Goal: Task Accomplishment & Management: Complete application form

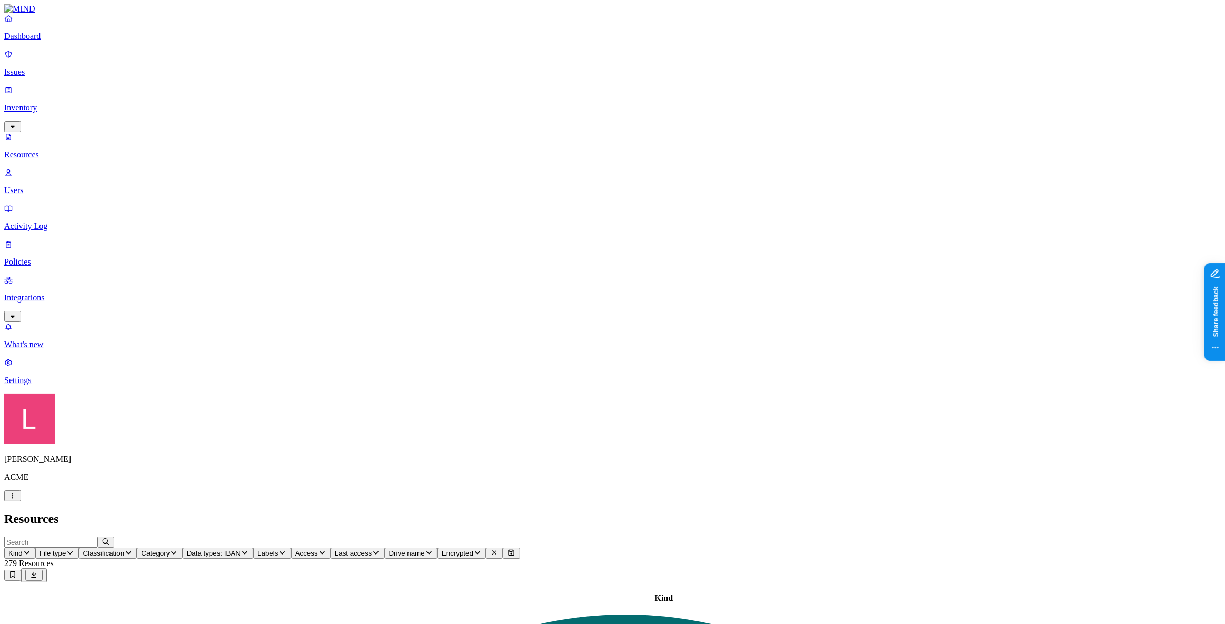
click at [17, 500] on icon "button" at bounding box center [12, 496] width 8 height 7
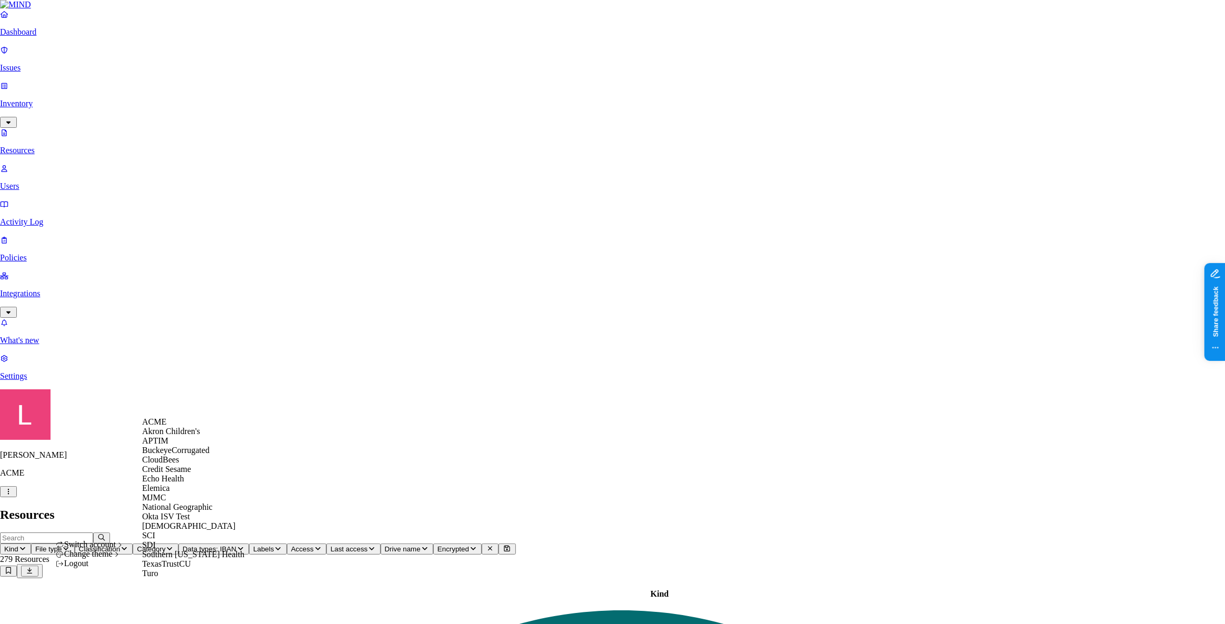
scroll to position [124, 0]
click at [171, 533] on div "SCI" at bounding box center [193, 535] width 102 height 9
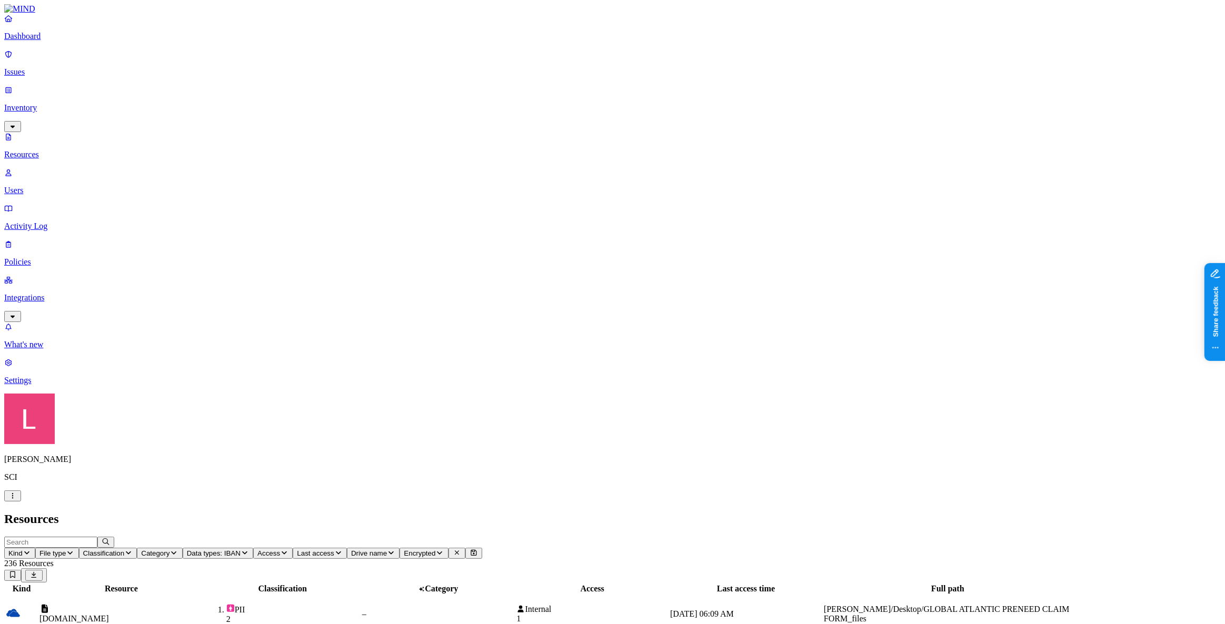
click at [280, 550] on span "Access" at bounding box center [268, 554] width 23 height 8
click at [496, 167] on div "External users" at bounding box center [496, 186] width 0 height 38
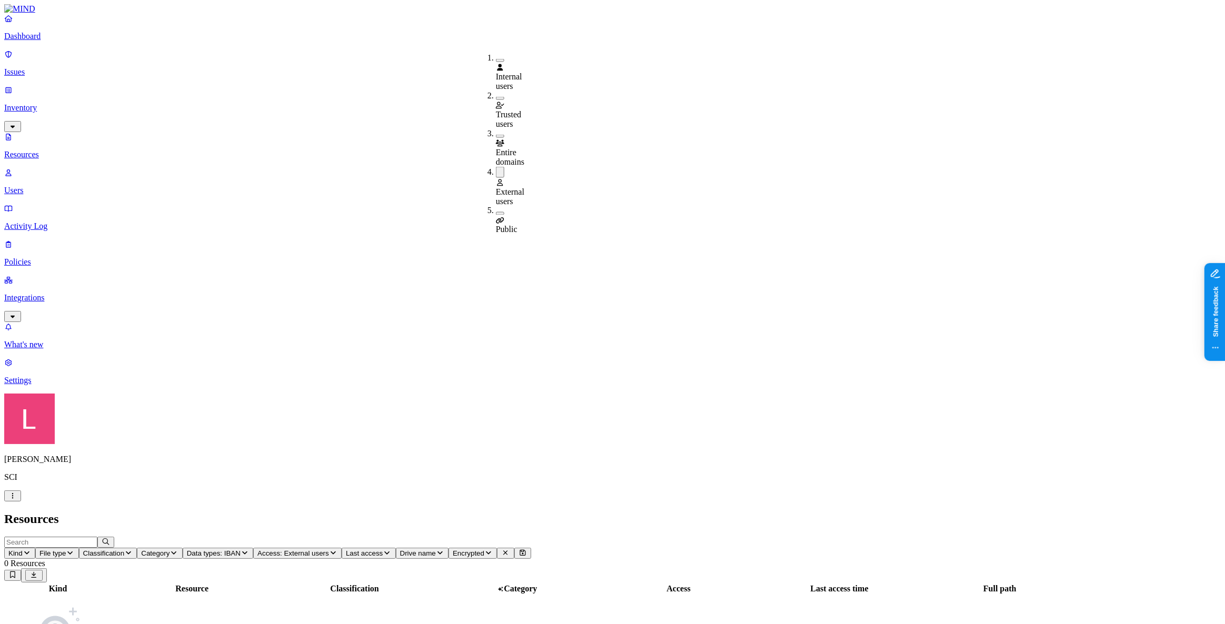
click at [496, 167] on div "External users" at bounding box center [496, 186] width 0 height 39
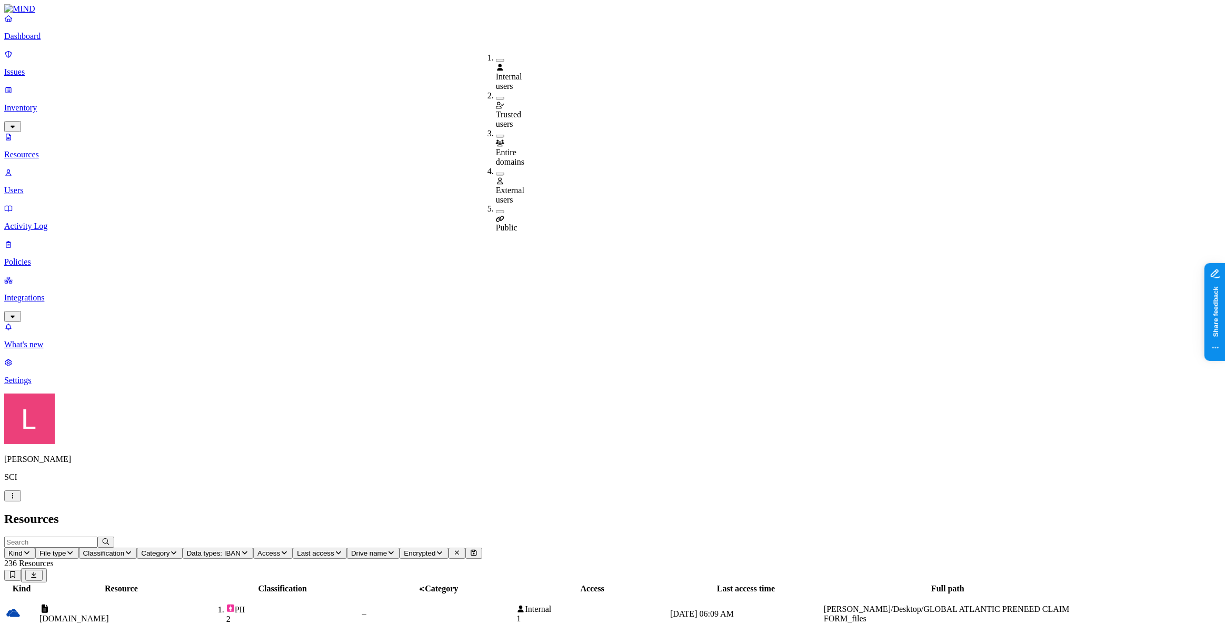
click at [504, 512] on header "Resources" at bounding box center [612, 519] width 1216 height 14
click at [280, 550] on span "Access" at bounding box center [268, 554] width 23 height 8
click at [524, 148] on span "Entire domains" at bounding box center [510, 157] width 28 height 18
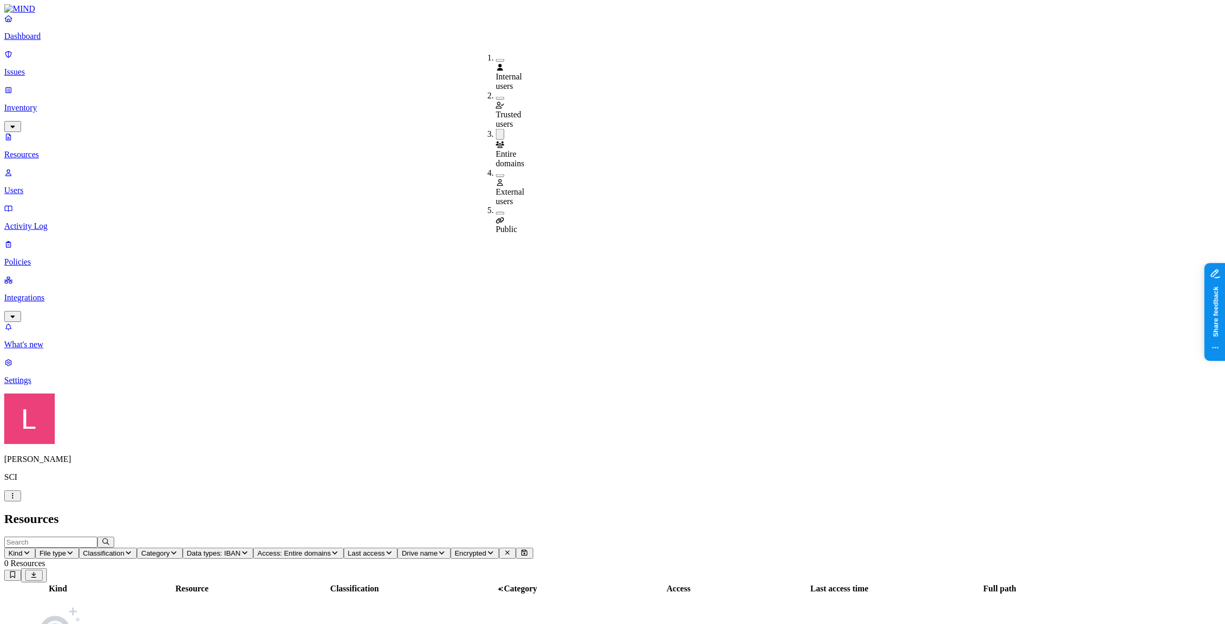
click at [496, 129] on button "button" at bounding box center [500, 134] width 8 height 11
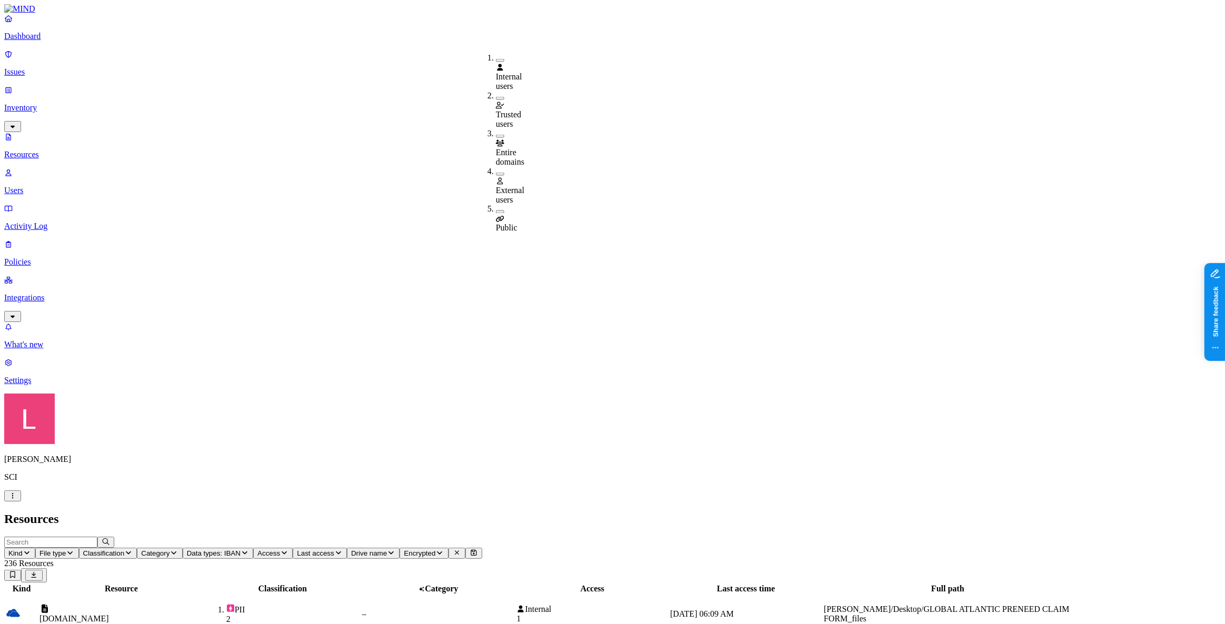
click at [491, 512] on h2 "Resources" at bounding box center [612, 519] width 1216 height 14
click at [241, 550] on span "Data types: IBAN" at bounding box center [214, 554] width 54 height 8
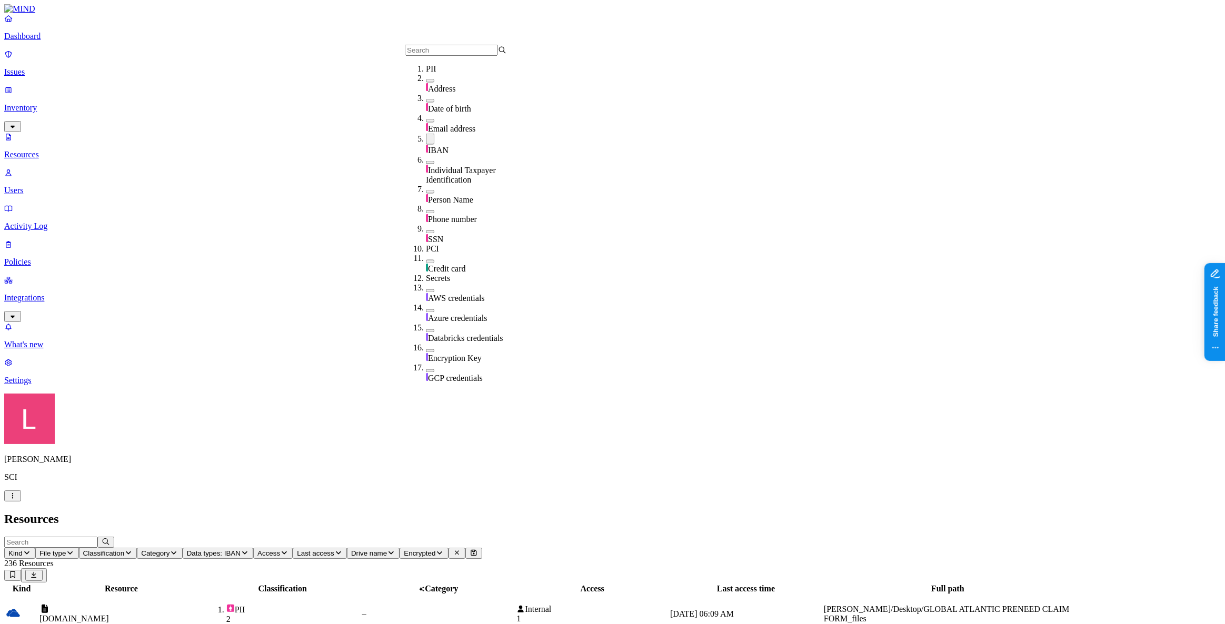
click at [47, 57] on link "Issues" at bounding box center [612, 62] width 1216 height 27
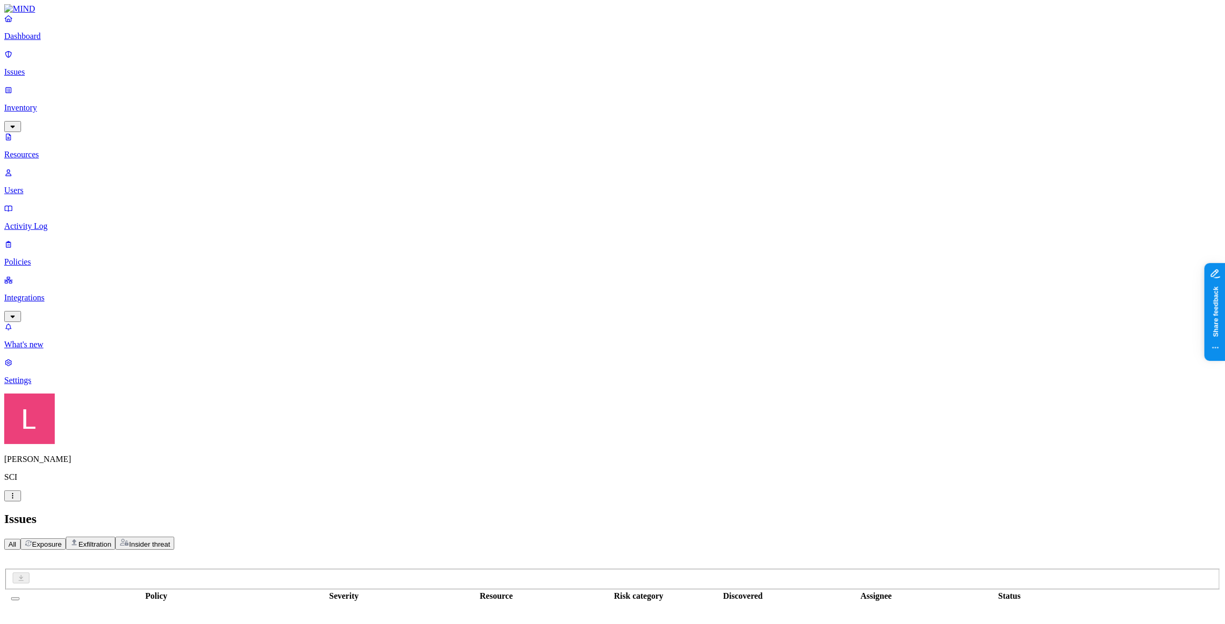
click at [46, 41] on p "Dashboard" at bounding box center [612, 36] width 1216 height 9
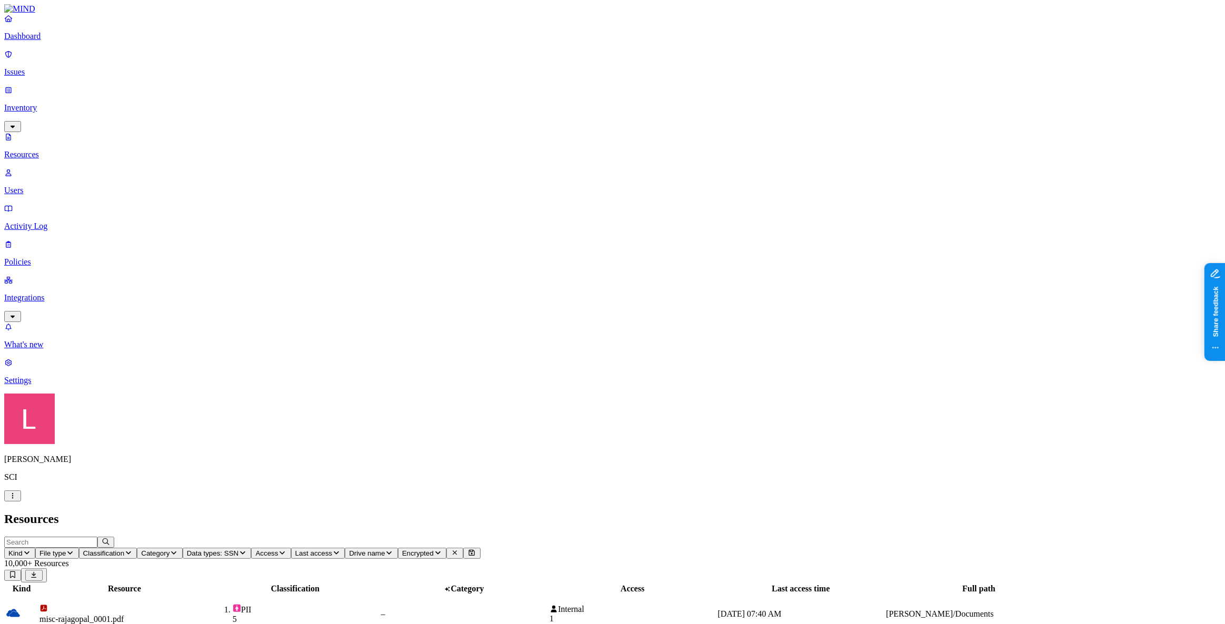
scroll to position [109, 0]
click at [97, 537] on input "text" at bounding box center [50, 542] width 93 height 11
type input "dc"
click at [114, 537] on button "button" at bounding box center [105, 542] width 17 height 11
click at [55, 257] on p "Policies" at bounding box center [612, 261] width 1216 height 9
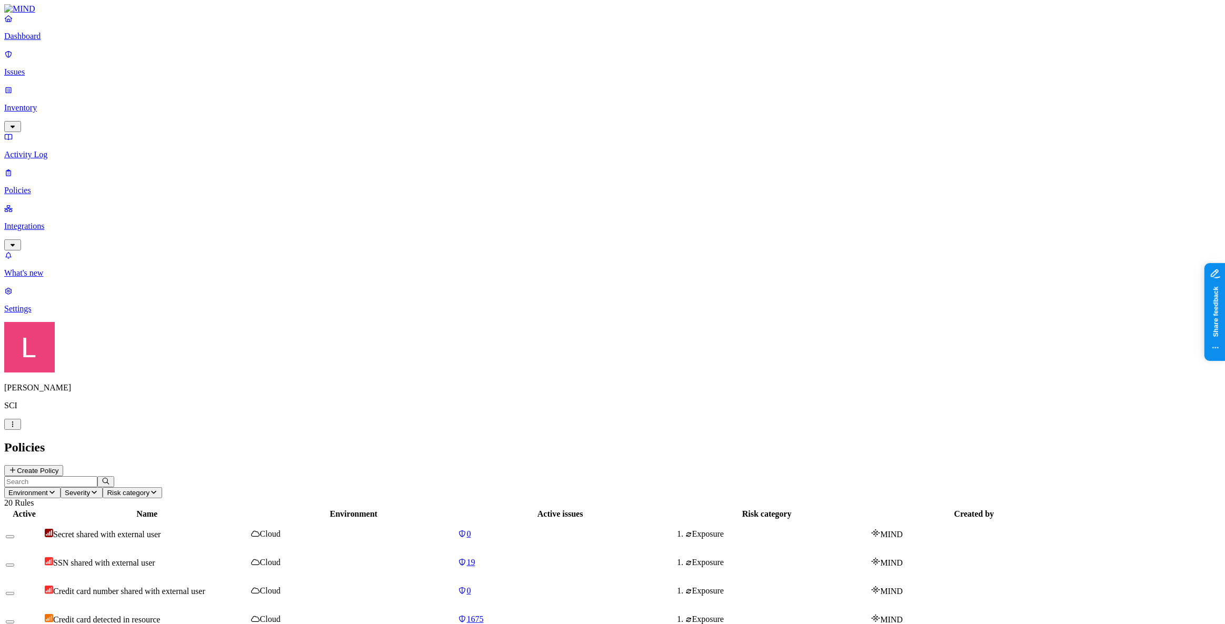
click at [64, 41] on p "Dashboard" at bounding box center [612, 36] width 1216 height 9
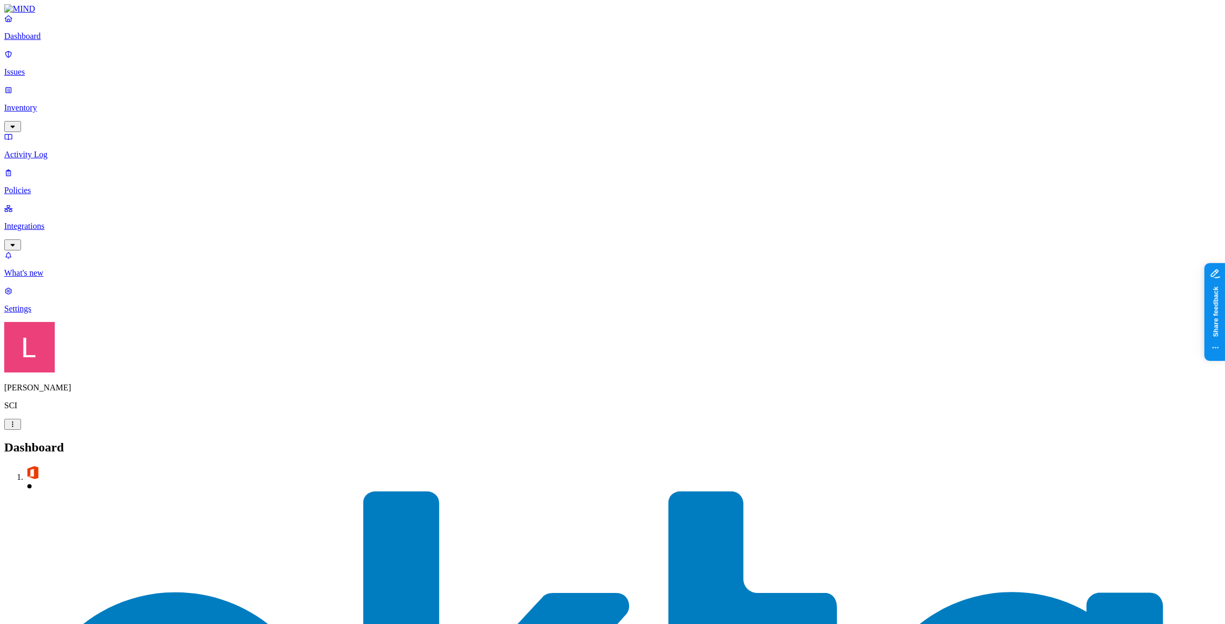
click at [55, 103] on p "Inventory" at bounding box center [612, 107] width 1216 height 9
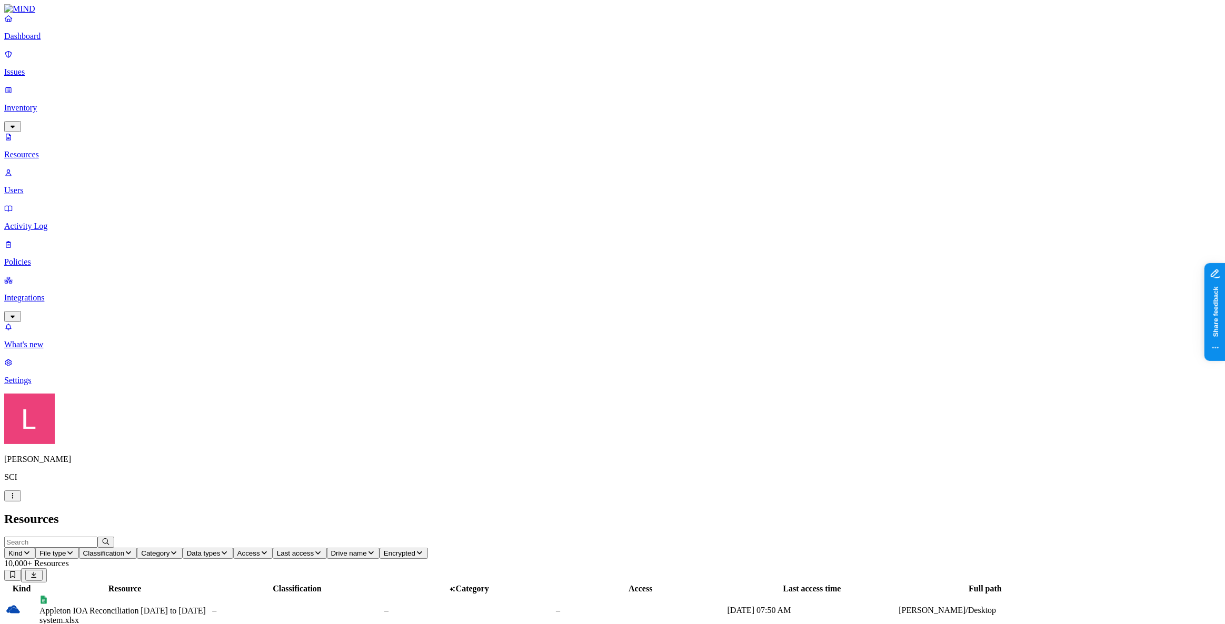
click at [97, 537] on input "text" at bounding box center [50, 542] width 93 height 11
click at [97, 537] on input "active cards" at bounding box center [50, 542] width 93 height 11
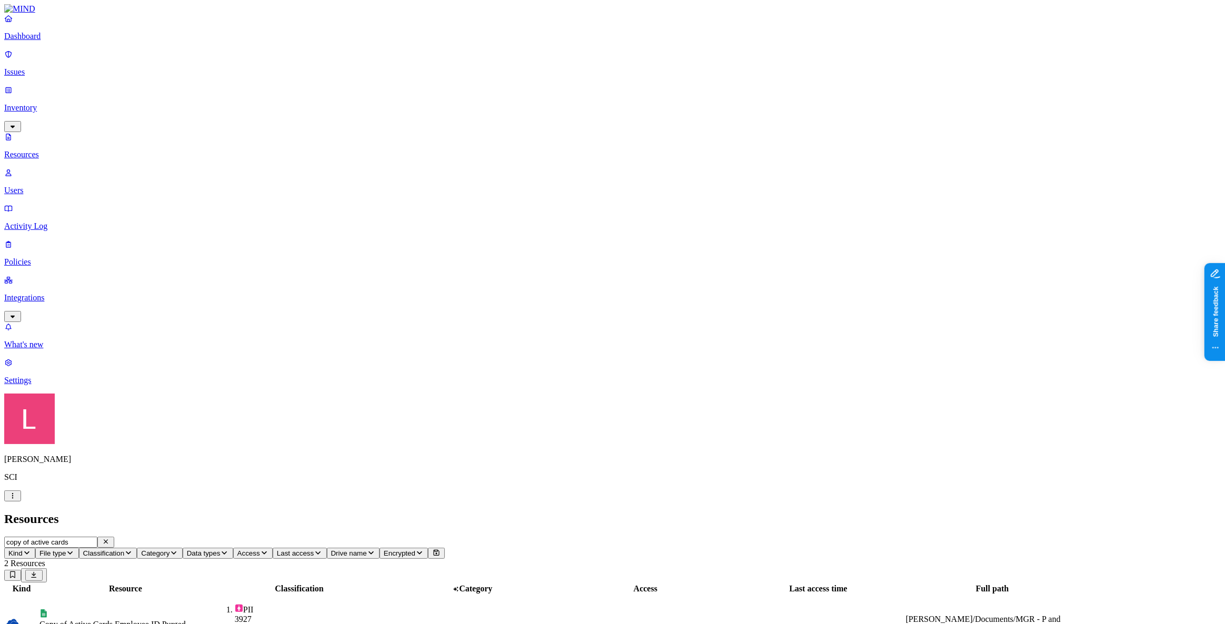
type input "copy of active cards"
click at [212, 620] on div "Copy of Active Cards Employee ID Purged - 10182017_S Dennis.xlsx" at bounding box center [125, 629] width 172 height 19
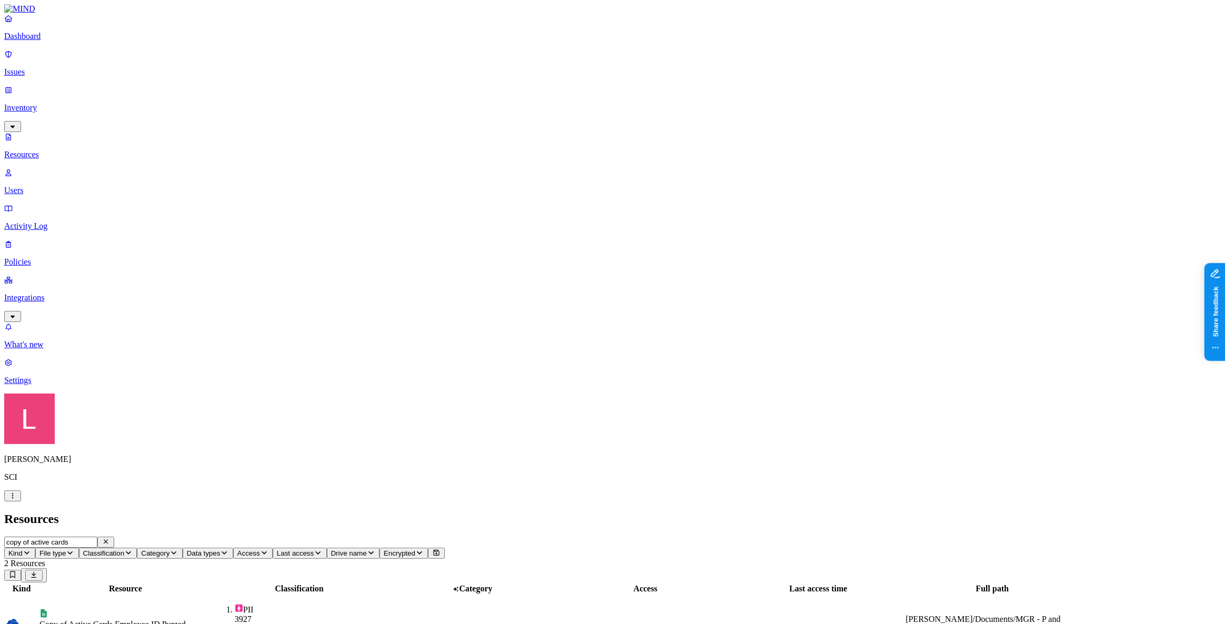
click at [110, 538] on icon "button" at bounding box center [106, 541] width 8 height 7
click at [97, 537] on input "text" at bounding box center [50, 542] width 93 height 11
type input "scitokenconversion"
click at [110, 538] on icon "button" at bounding box center [106, 541] width 8 height 7
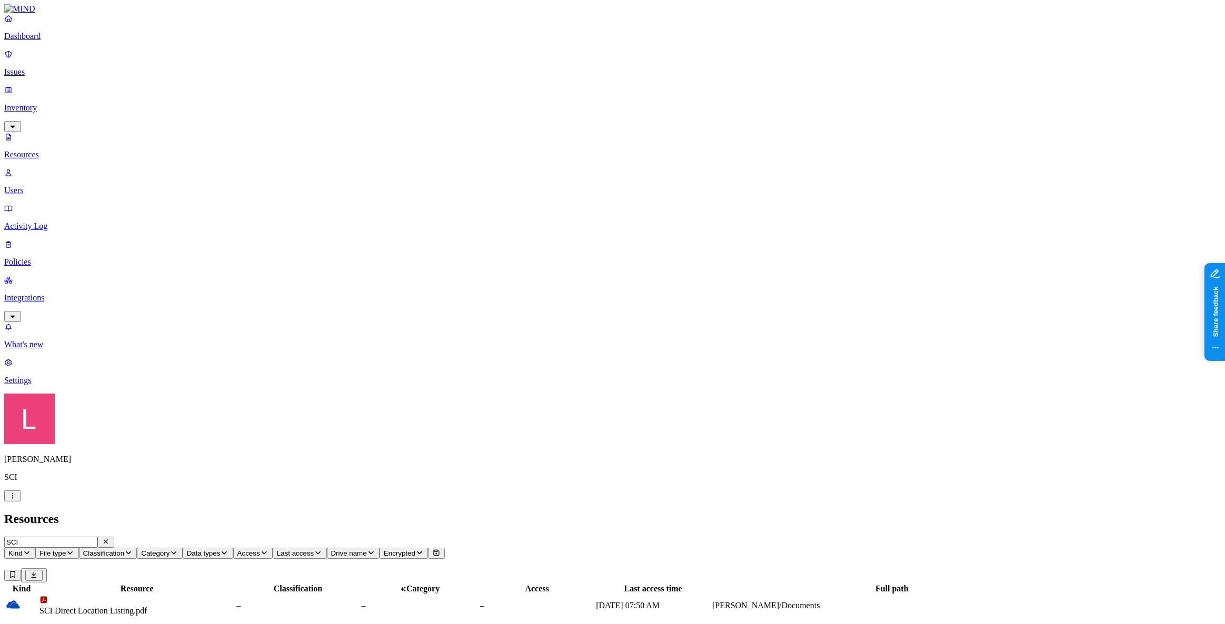
type input "SCI"
click at [383, 537] on header "SCI Kind File type Classification Category Data types Access Last access Drive …" at bounding box center [612, 560] width 1216 height 46
click at [178, 550] on icon "button" at bounding box center [173, 553] width 8 height 7
click at [125, 550] on span "Classification" at bounding box center [104, 554] width 42 height 8
click at [318, 112] on div "Secrets" at bounding box center [318, 126] width 0 height 29
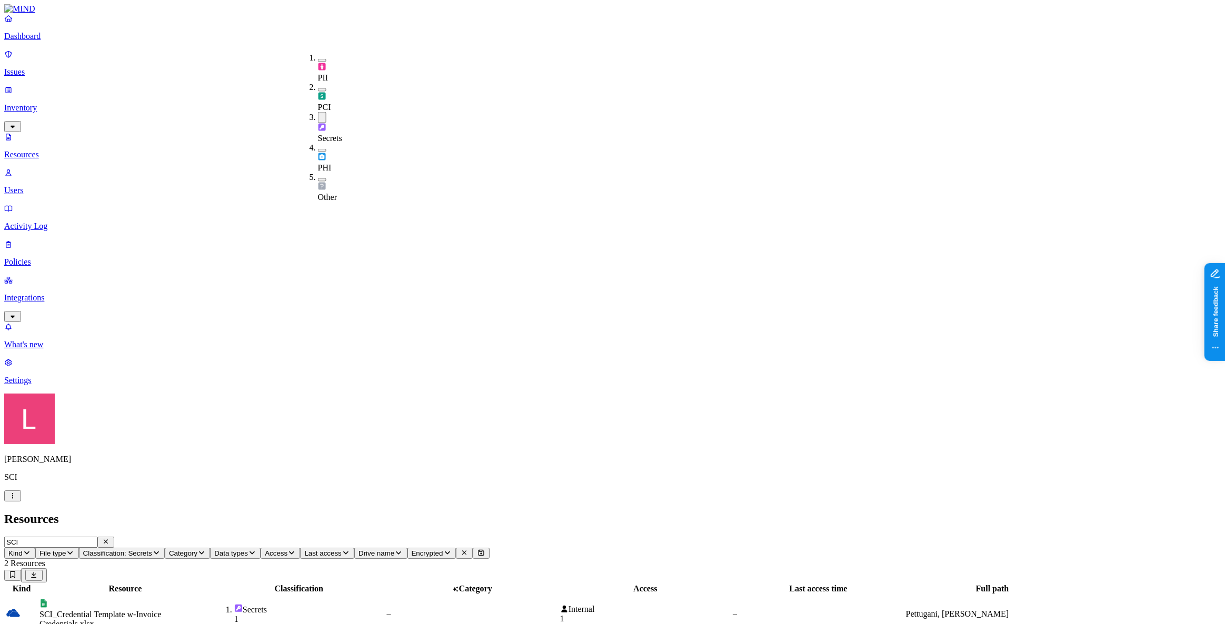
click at [310, 512] on header "Resources" at bounding box center [612, 519] width 1216 height 14
click at [385, 584] on th "Classification" at bounding box center [299, 589] width 173 height 11
click at [385, 615] on div "1" at bounding box center [309, 619] width 151 height 9
click at [152, 550] on span "Classification: Secrets" at bounding box center [117, 554] width 69 height 8
click at [318, 112] on div "Secrets" at bounding box center [318, 127] width 0 height 31
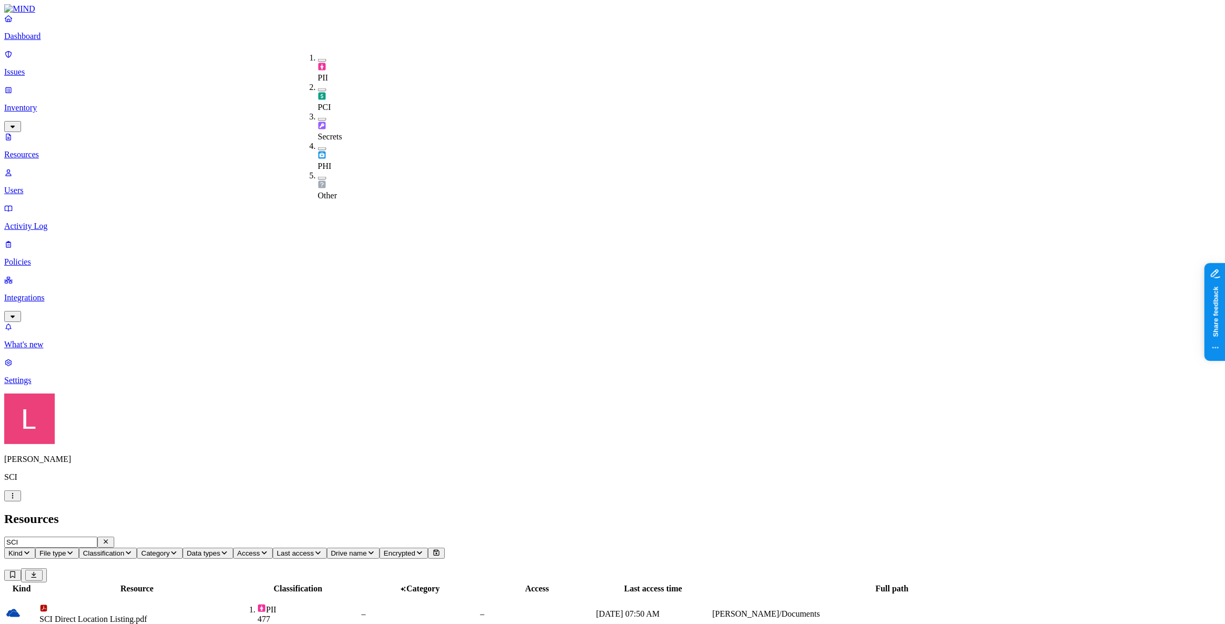
click at [108, 540] on icon "button" at bounding box center [106, 542] width 4 height 4
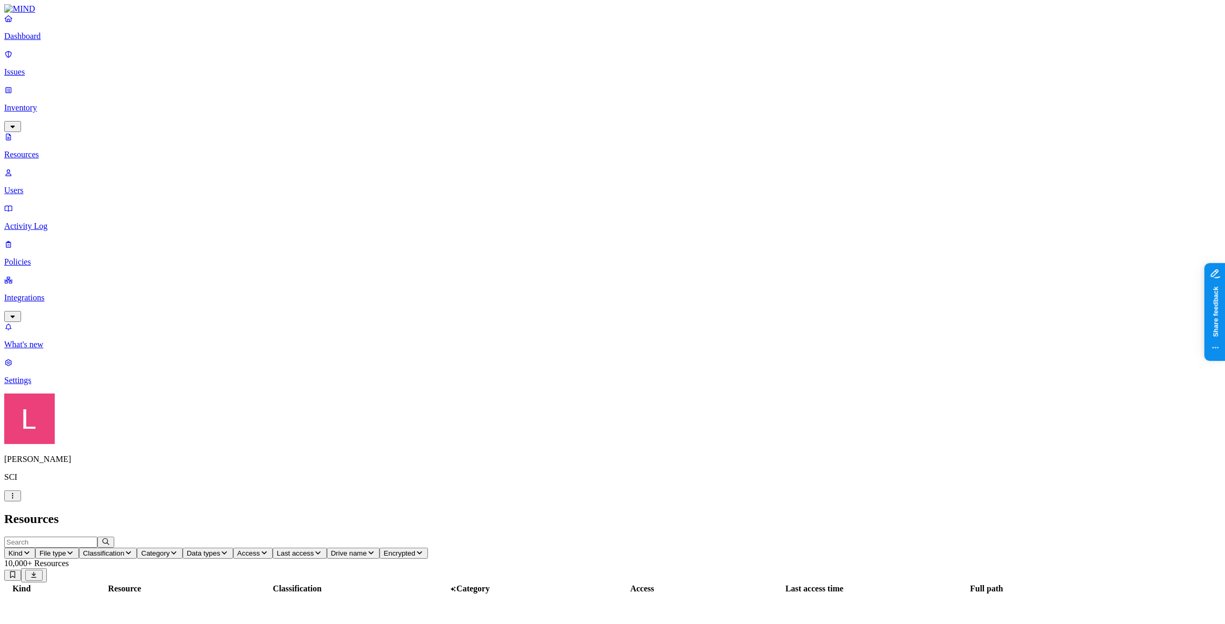
click at [97, 537] on input "text" at bounding box center [50, 542] width 93 height 11
type input "pcard holder"
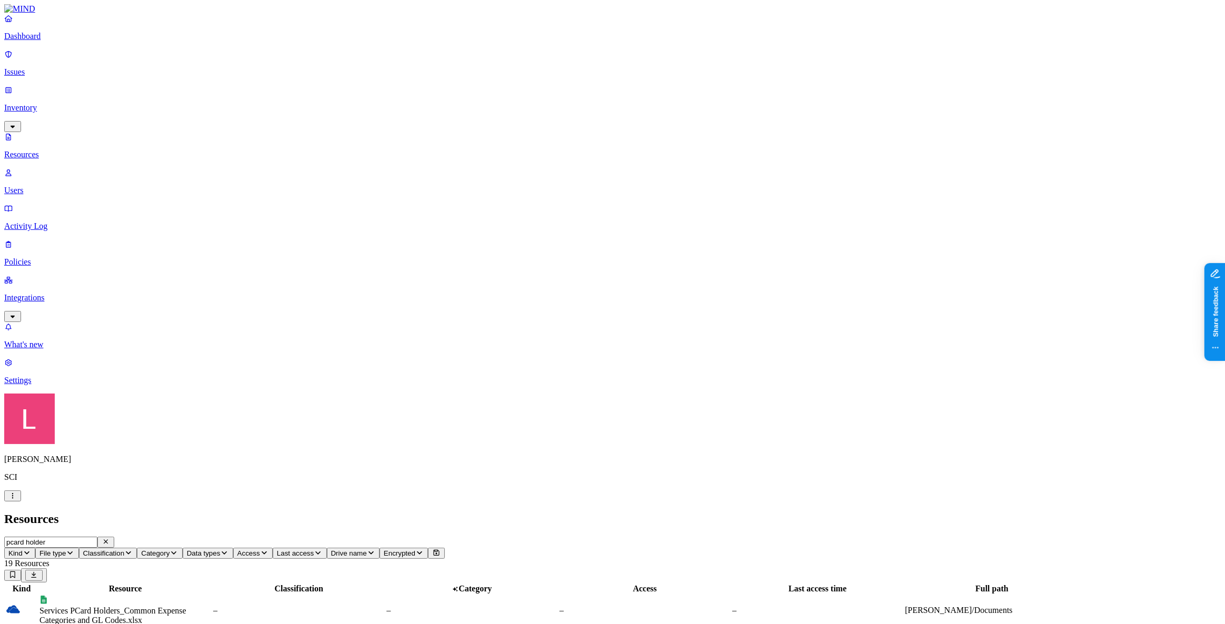
click at [62, 41] on p "Dashboard" at bounding box center [612, 36] width 1216 height 9
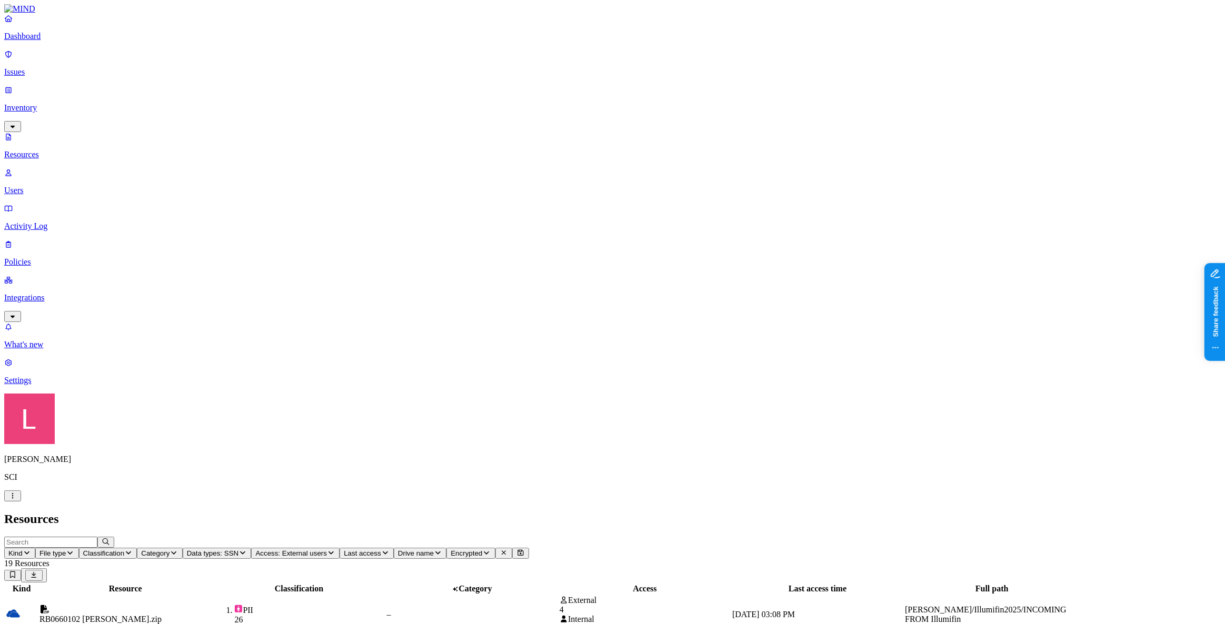
drag, startPoint x: 978, startPoint y: 436, endPoint x: 1001, endPoint y: 440, distance: 22.9
copy figcaption "illumifin"
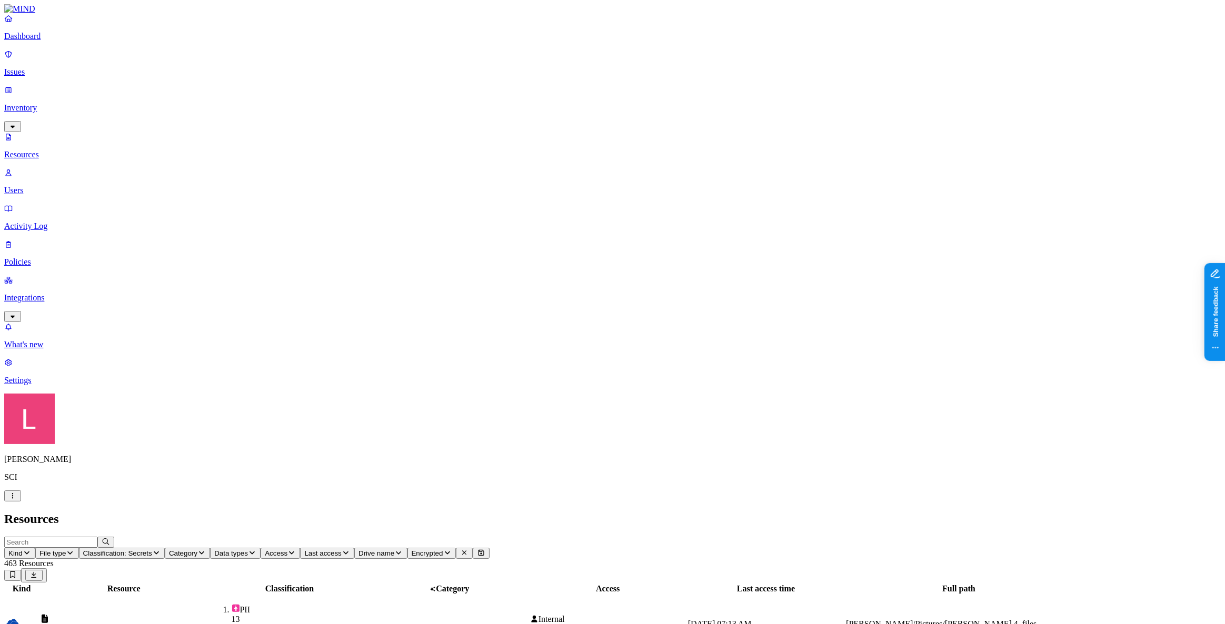
click at [152, 550] on span "Classification: Secrets" at bounding box center [117, 554] width 69 height 8
click at [248, 550] on span "Data types" at bounding box center [231, 554] width 34 height 8
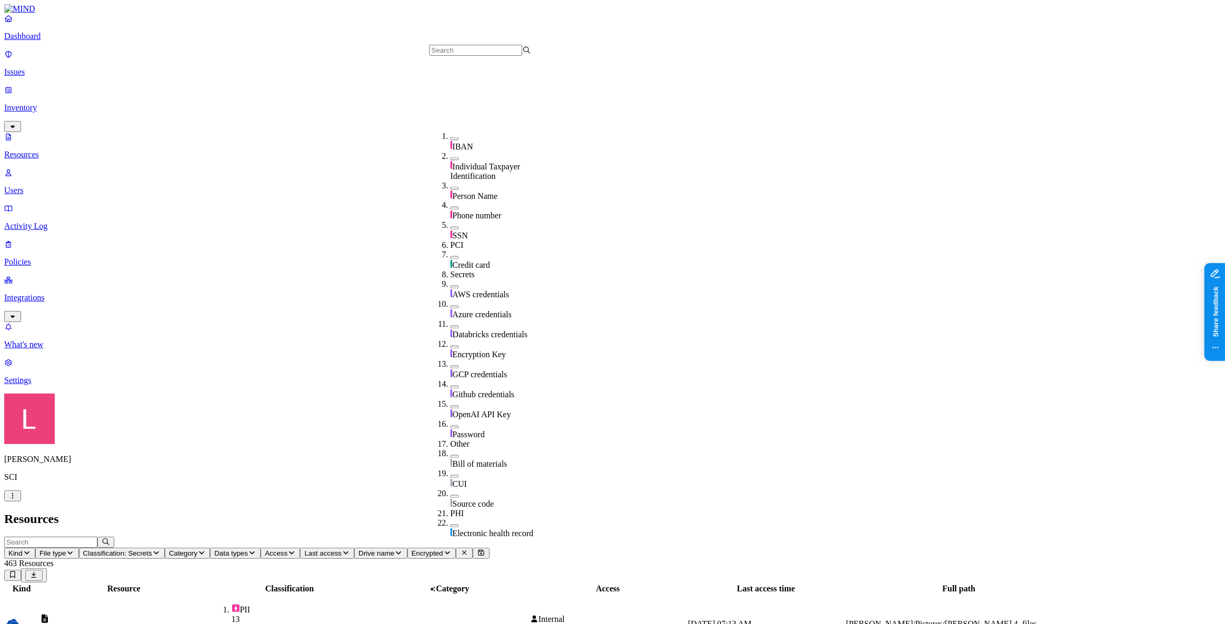
scroll to position [176, 0]
click at [450, 397] on div "OpenAI API Key" at bounding box center [501, 407] width 102 height 20
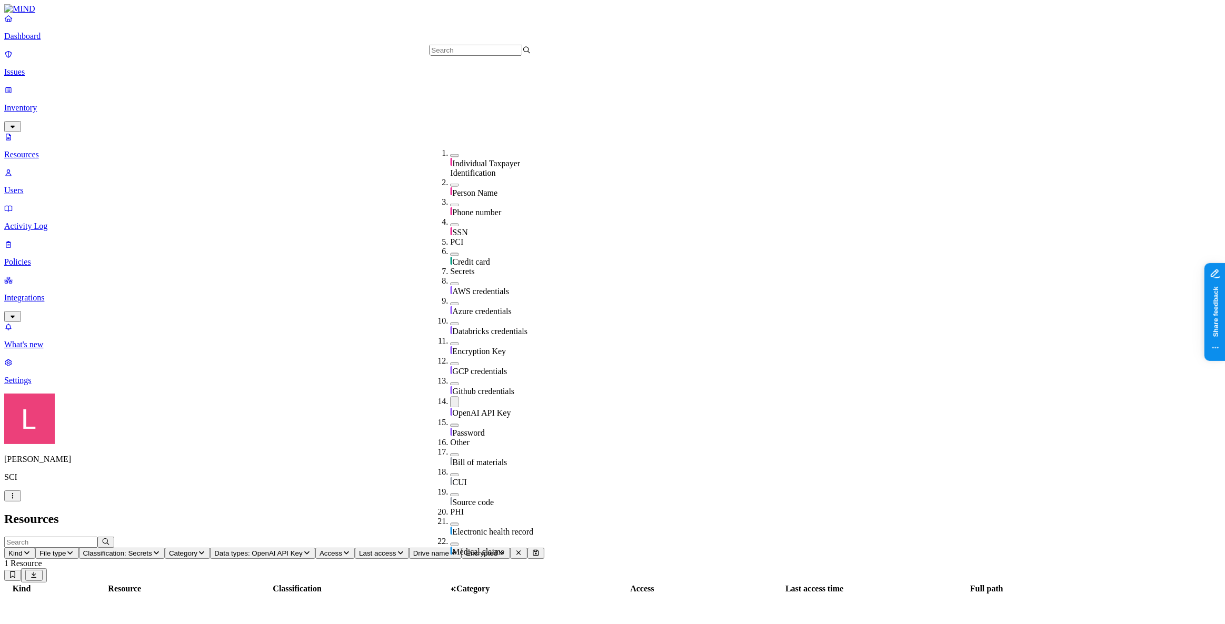
click at [427, 512] on h2 "Resources" at bounding box center [612, 519] width 1216 height 14
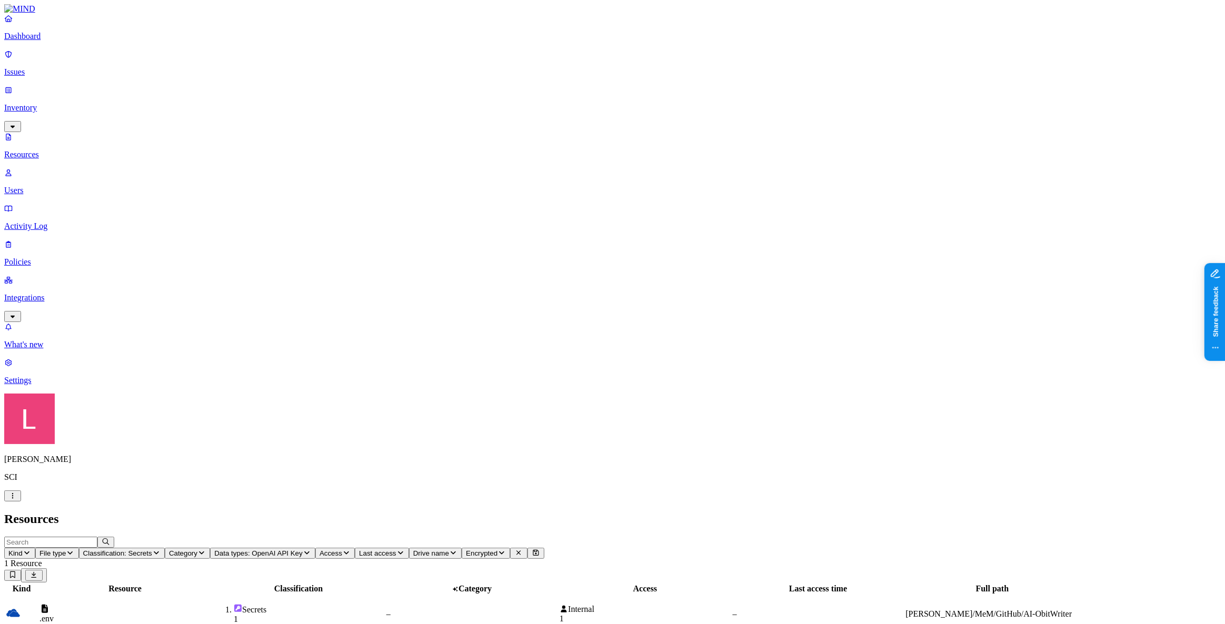
click at [384, 604] on div "Secrets 1" at bounding box center [299, 614] width 172 height 20
click at [302, 550] on span "Data types: OpenAI API Key" at bounding box center [258, 554] width 88 height 8
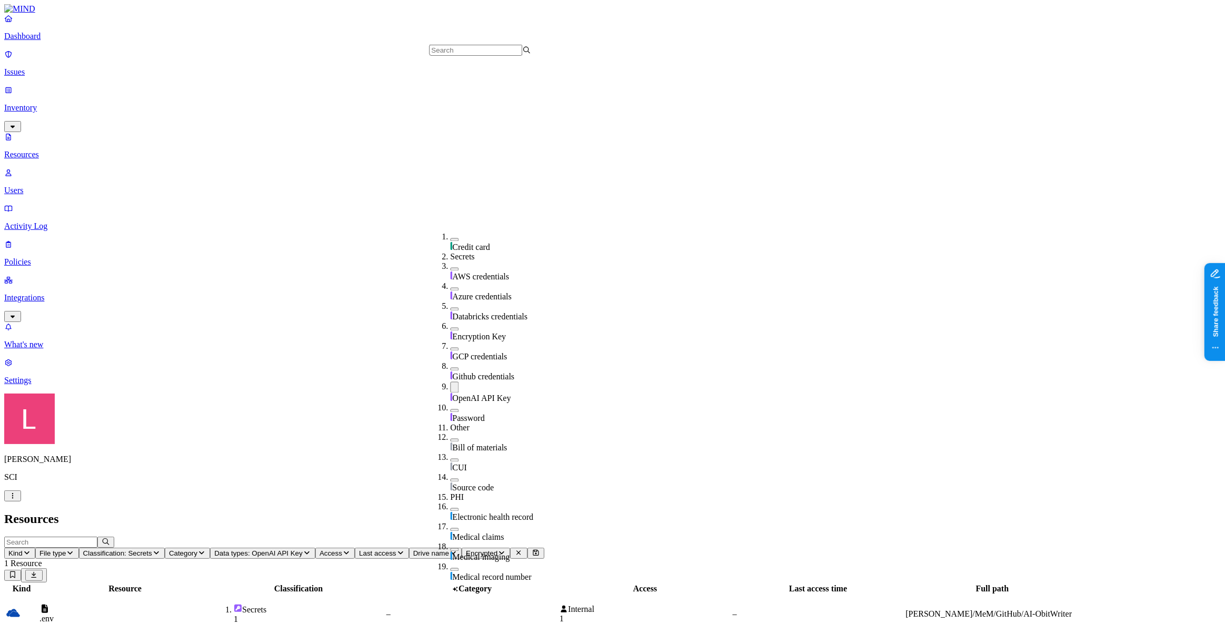
click at [450, 382] on button "button" at bounding box center [454, 387] width 8 height 11
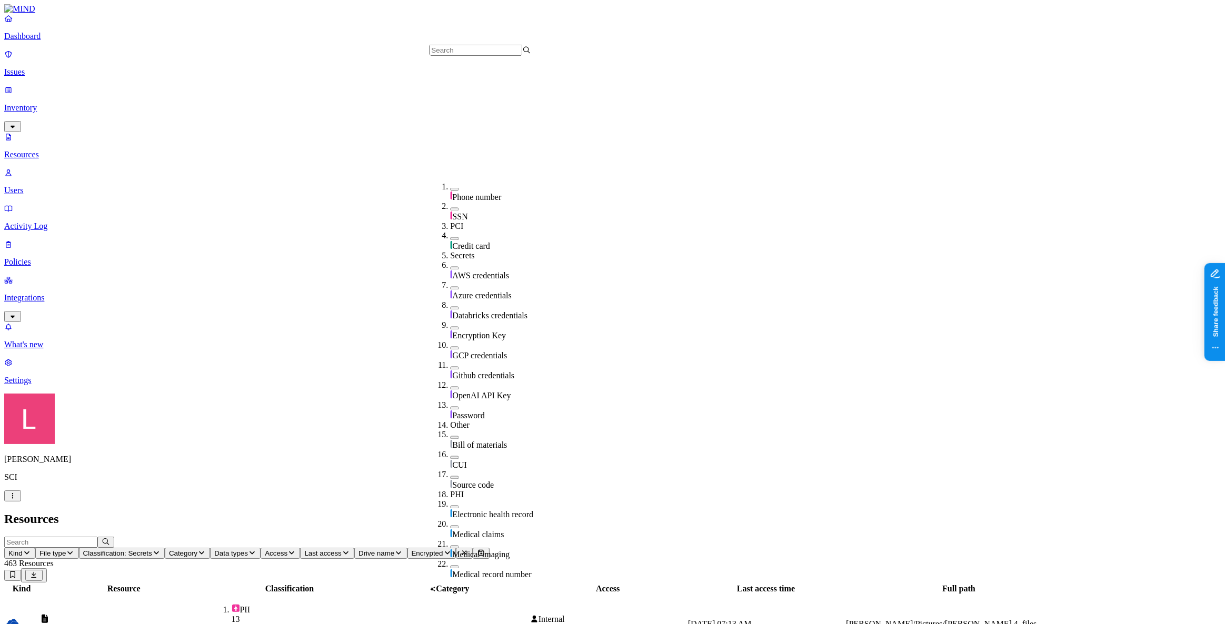
click at [450, 327] on button "button" at bounding box center [454, 328] width 8 height 3
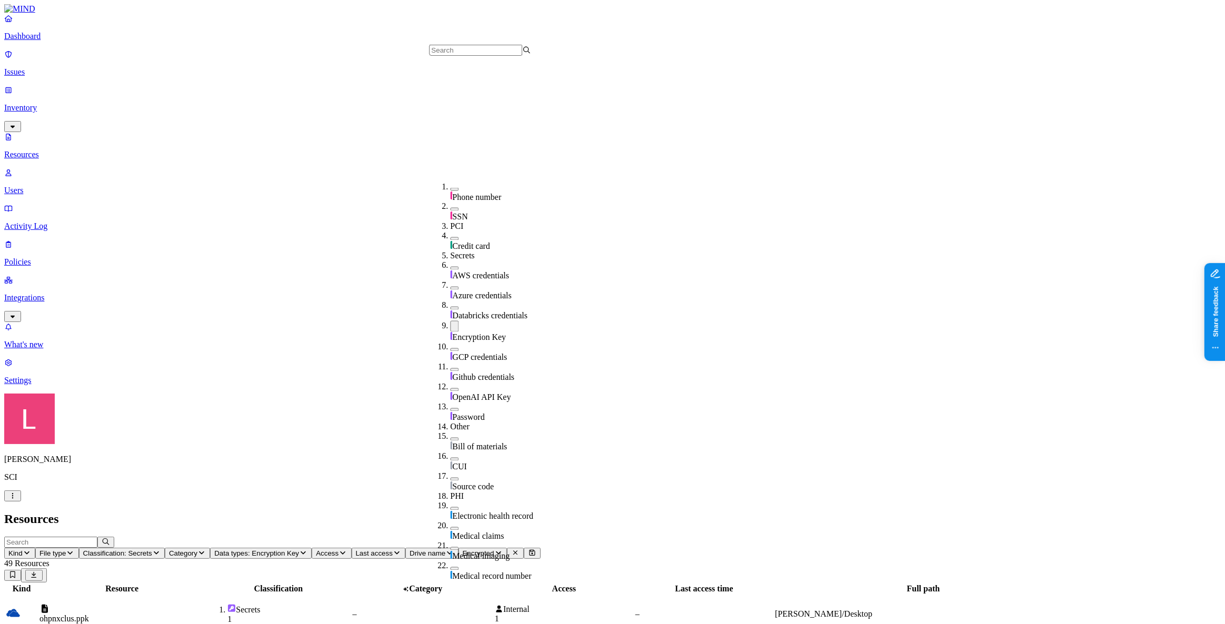
click at [435, 512] on header "Resources" at bounding box center [612, 519] width 1216 height 14
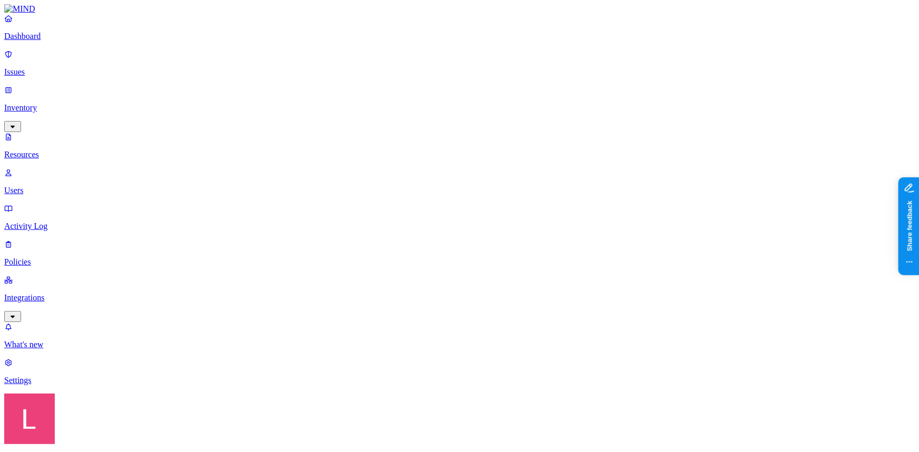
click at [58, 41] on p "Dashboard" at bounding box center [459, 36] width 910 height 9
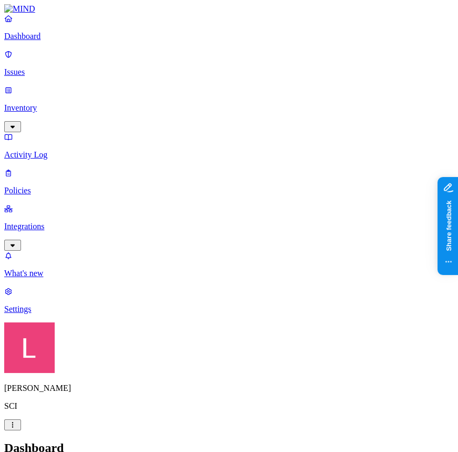
click at [61, 314] on p "Settings" at bounding box center [229, 308] width 450 height 9
click at [68, 41] on p "Dashboard" at bounding box center [229, 36] width 450 height 9
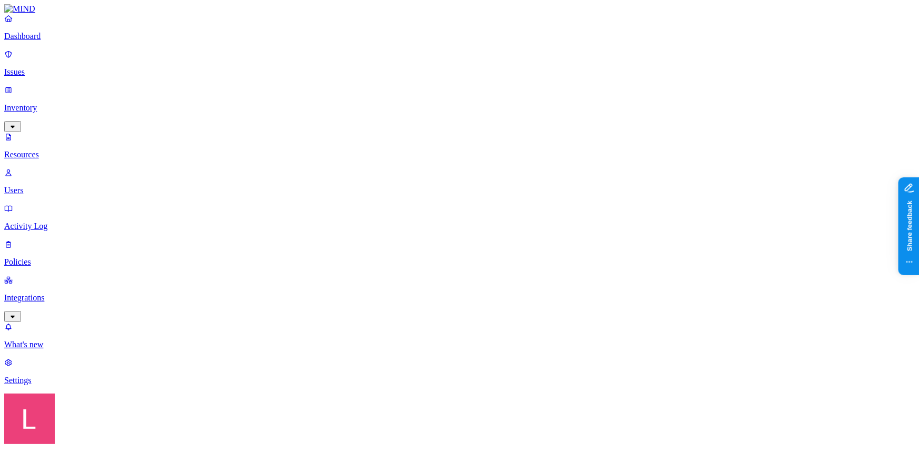
click at [48, 41] on p "Dashboard" at bounding box center [459, 36] width 910 height 9
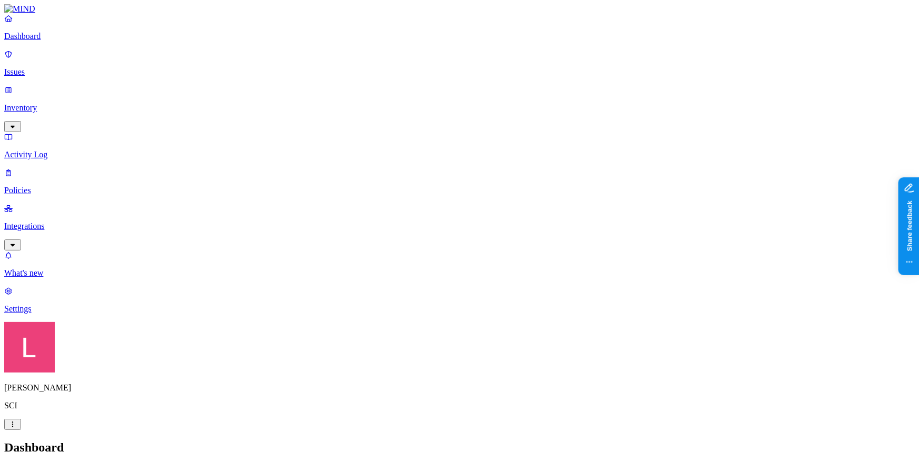
click at [66, 103] on p "Inventory" at bounding box center [459, 107] width 910 height 9
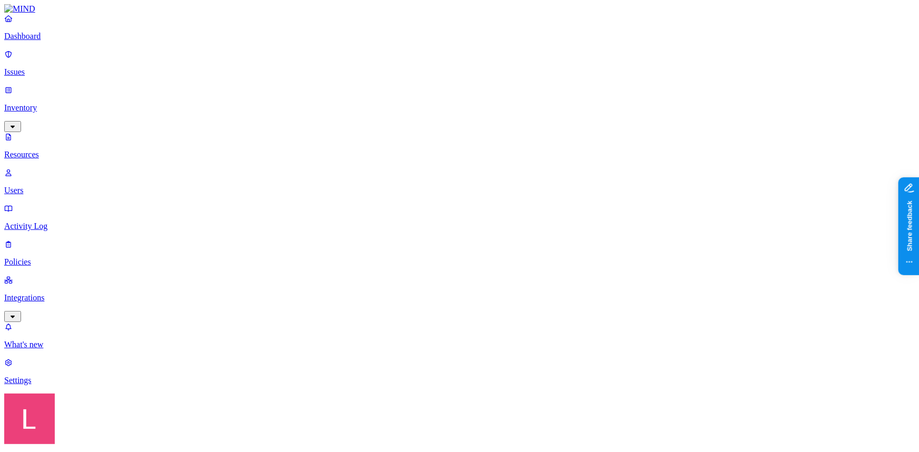
click at [318, 112] on div "Secrets" at bounding box center [318, 126] width 0 height 29
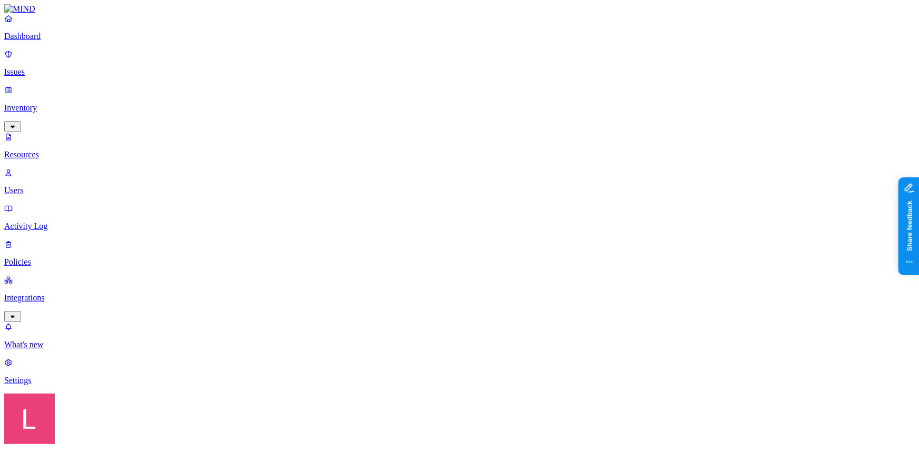
scroll to position [234, 0]
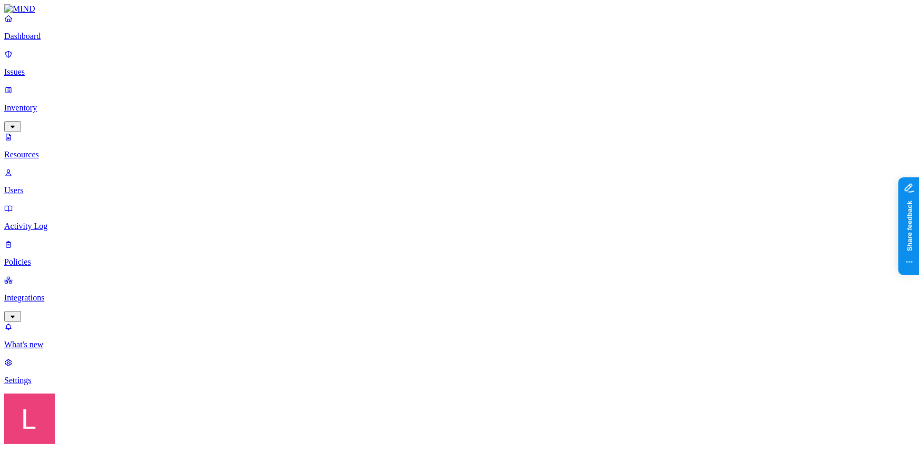
scroll to position [282, 0]
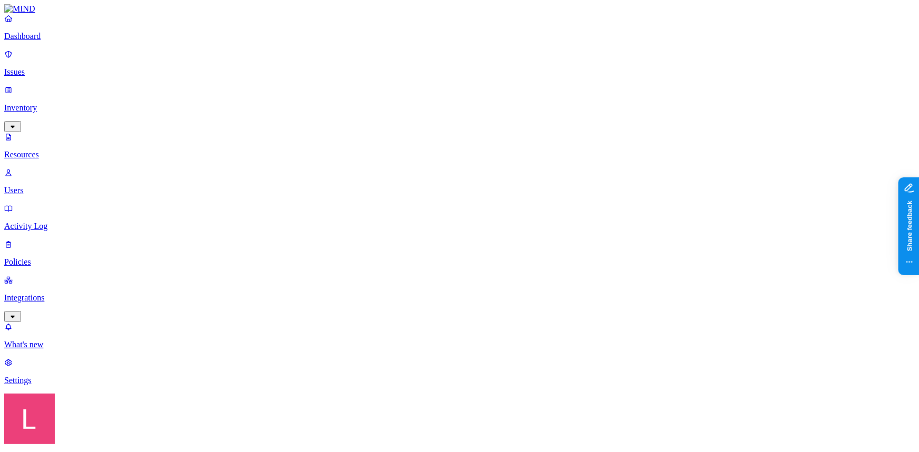
drag, startPoint x: 615, startPoint y: 16, endPoint x: 606, endPoint y: 36, distance: 21.9
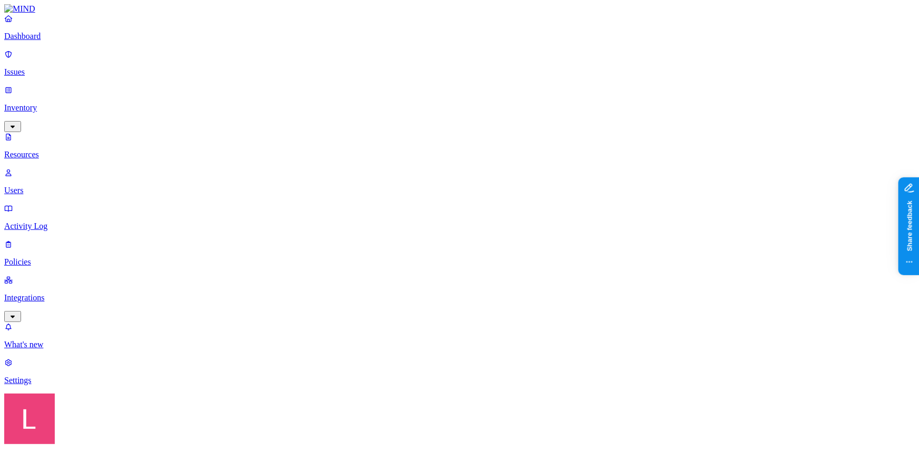
drag, startPoint x: 611, startPoint y: 11, endPoint x: 606, endPoint y: 15, distance: 6.4
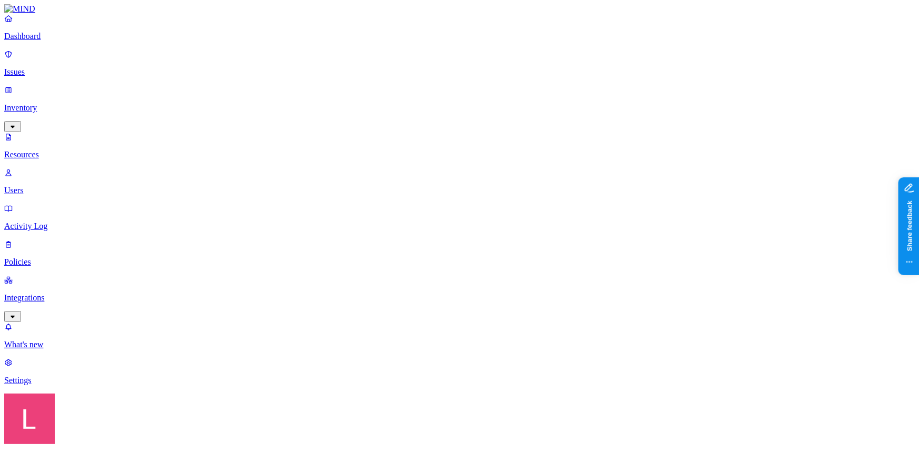
scroll to position [143, 0]
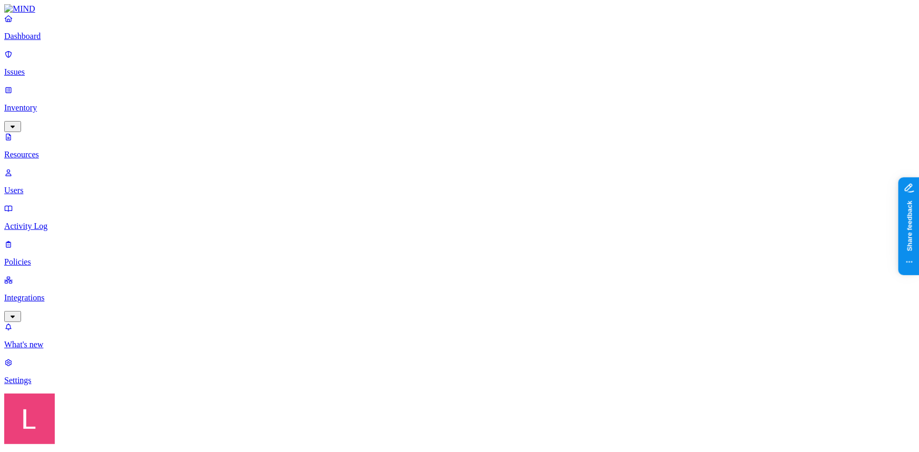
click at [318, 88] on button "button" at bounding box center [322, 89] width 8 height 3
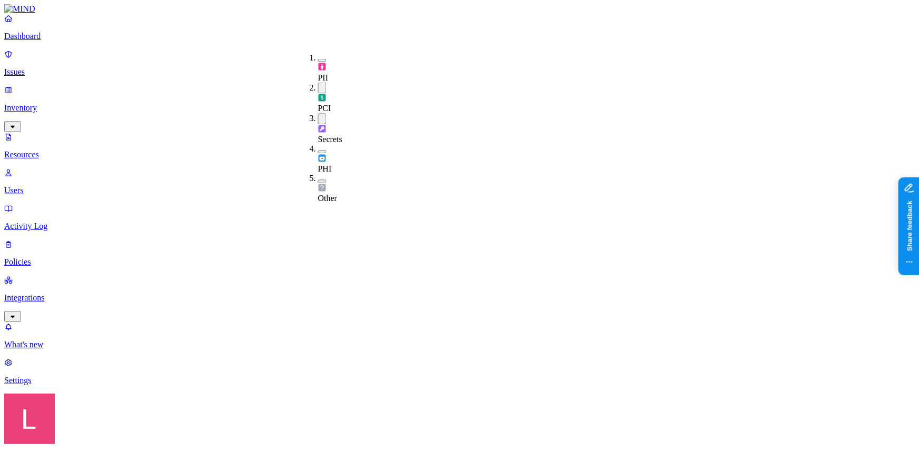
click at [318, 114] on div "Secrets" at bounding box center [318, 129] width 0 height 31
click at [318, 143] on div "PHI" at bounding box center [318, 157] width 0 height 29
click at [318, 83] on button "button" at bounding box center [322, 88] width 8 height 11
click at [73, 41] on p "Dashboard" at bounding box center [459, 36] width 910 height 9
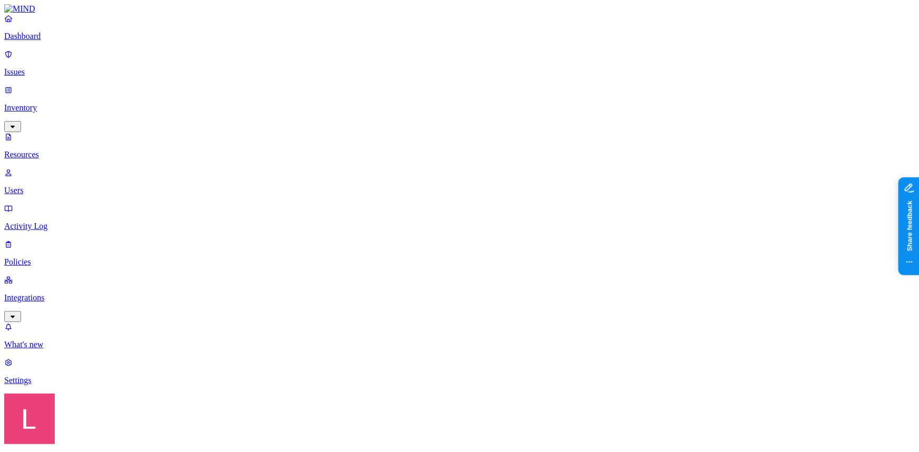
drag, startPoint x: 284, startPoint y: 57, endPoint x: 363, endPoint y: 53, distance: 79.1
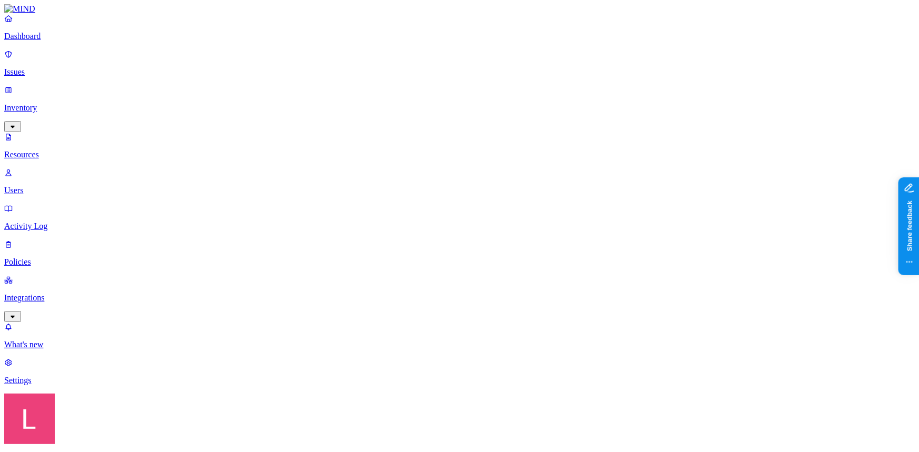
scroll to position [47, 0]
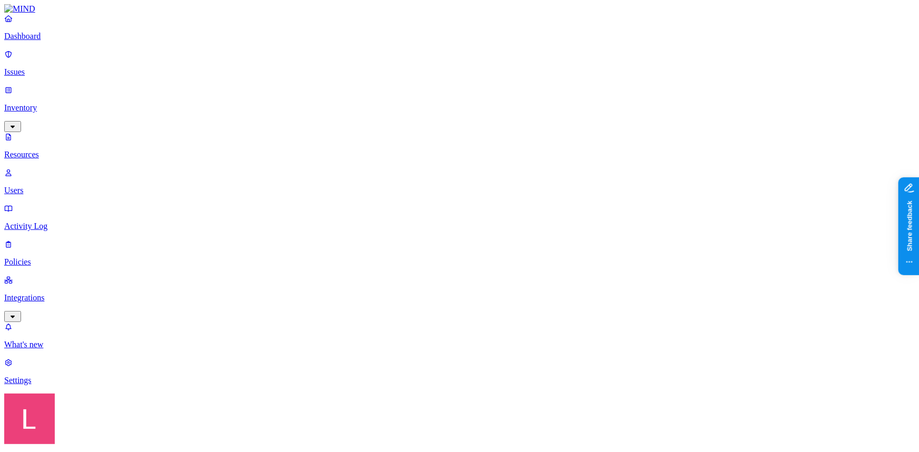
scroll to position [95, 0]
click at [60, 257] on p "Policies" at bounding box center [459, 261] width 910 height 9
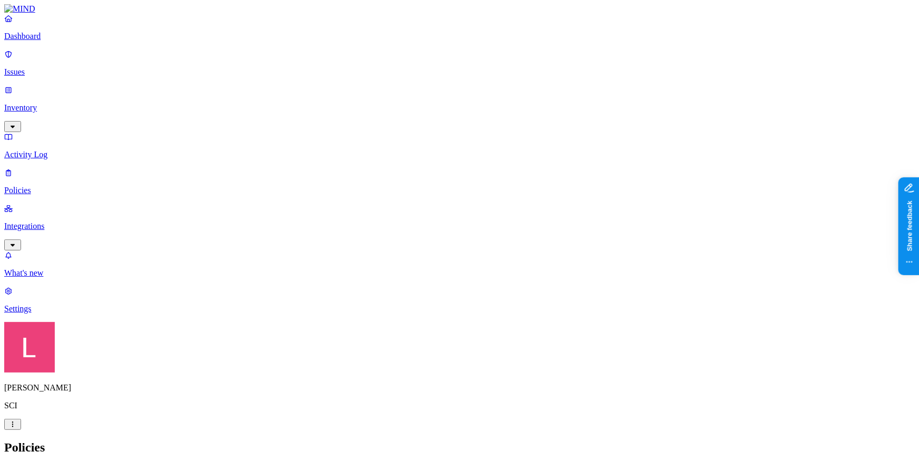
type input "Military Honors CUI"
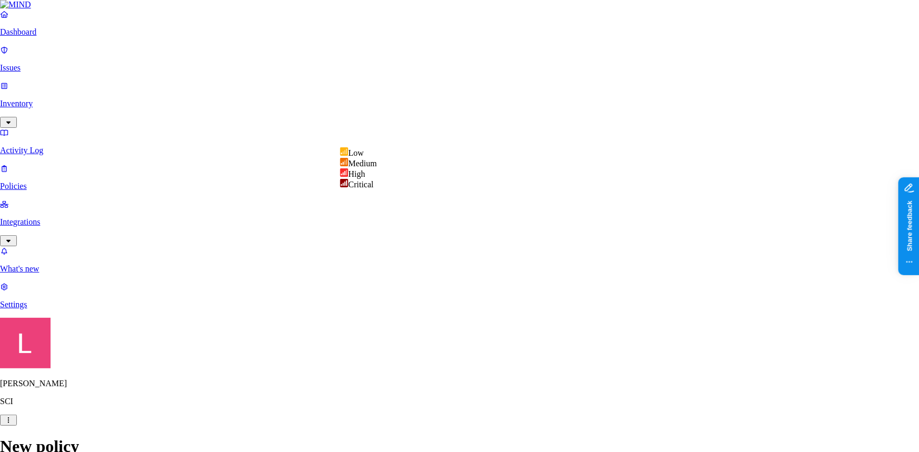
select select "2"
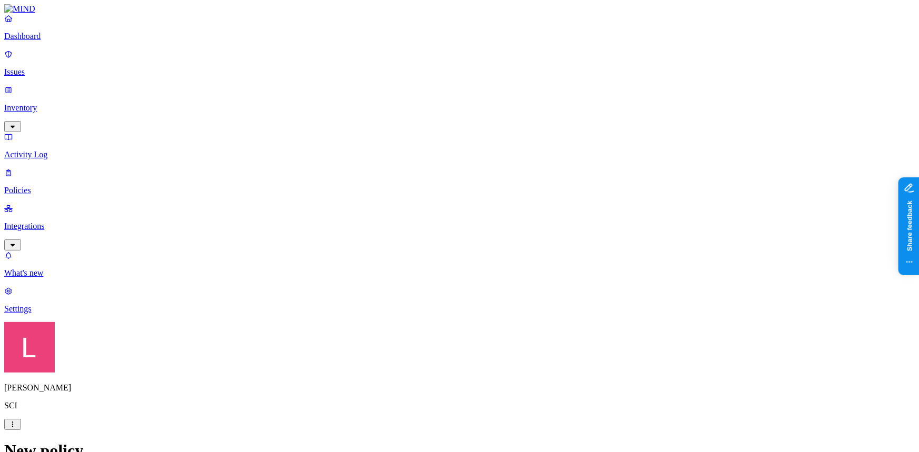
scroll to position [95, 0]
drag, startPoint x: 343, startPoint y: 220, endPoint x: 338, endPoint y: 221, distance: 5.3
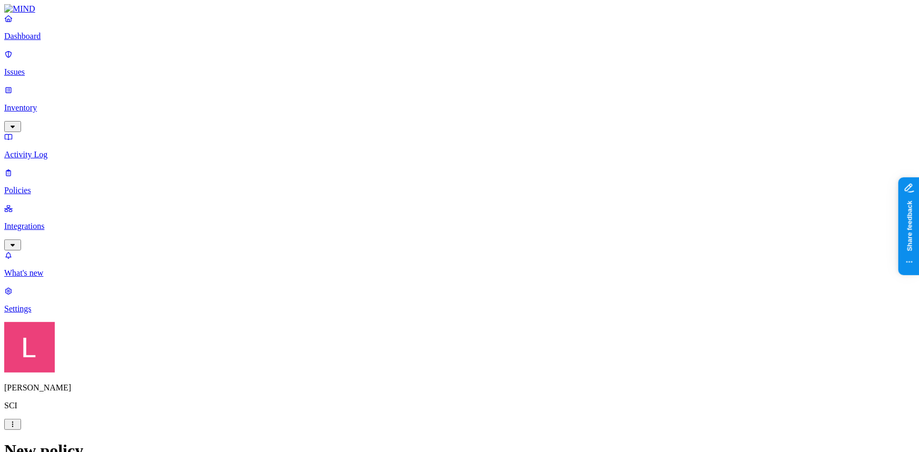
type input "Military Honors & CUI"
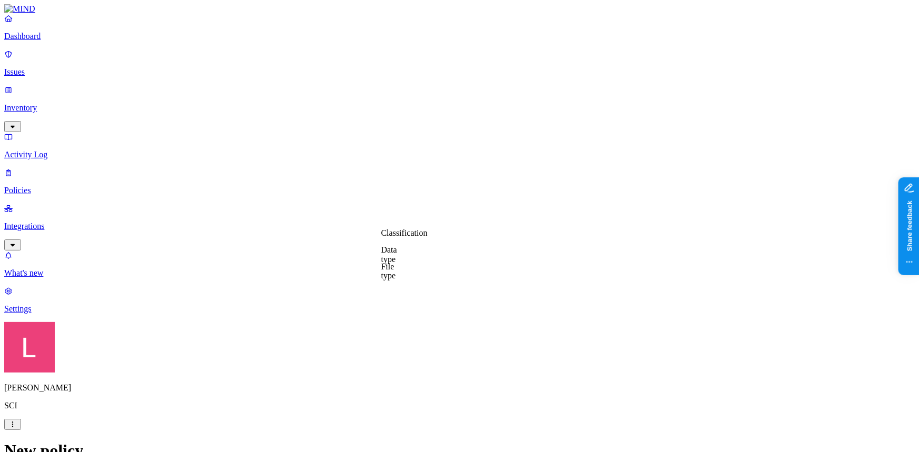
click at [405, 237] on label "Classification" at bounding box center [404, 232] width 46 height 9
click at [397, 253] on label "Data type" at bounding box center [389, 254] width 16 height 18
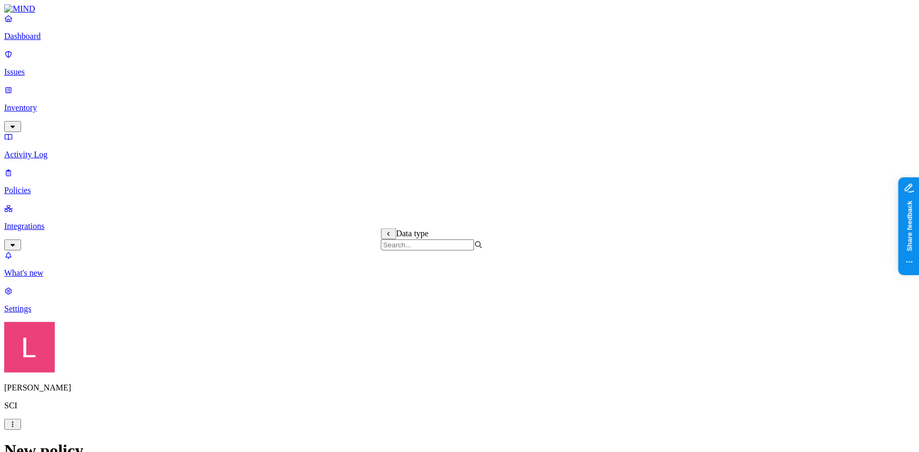
scroll to position [353, 0]
drag, startPoint x: 846, startPoint y: 236, endPoint x: 817, endPoint y: 257, distance: 36.1
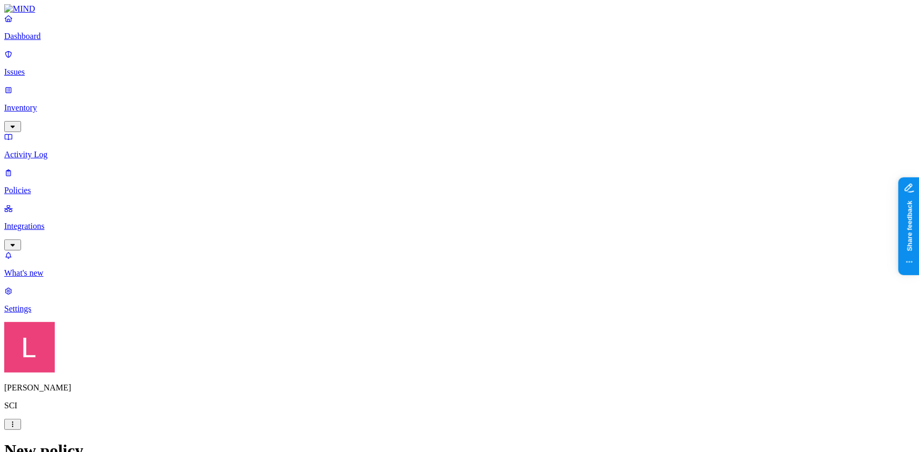
click at [61, 41] on p "Dashboard" at bounding box center [459, 36] width 910 height 9
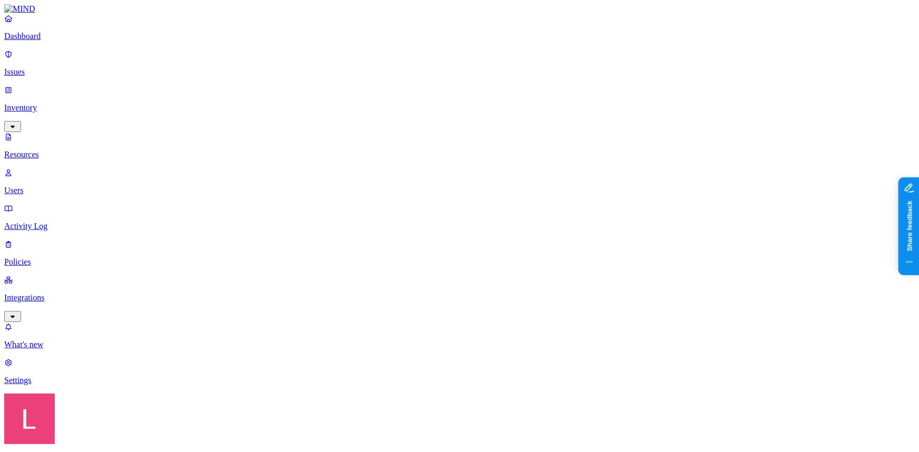
click at [458, 176] on div "External users" at bounding box center [496, 190] width 0 height 28
click at [458, 187] on span "External users" at bounding box center [510, 196] width 28 height 18
click at [458, 148] on span "Entire domains" at bounding box center [510, 157] width 28 height 18
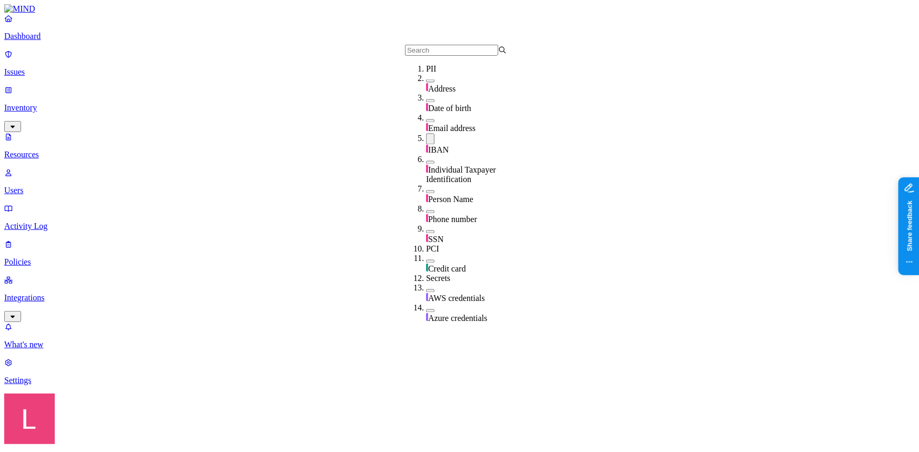
click at [426, 145] on button "button" at bounding box center [430, 139] width 8 height 11
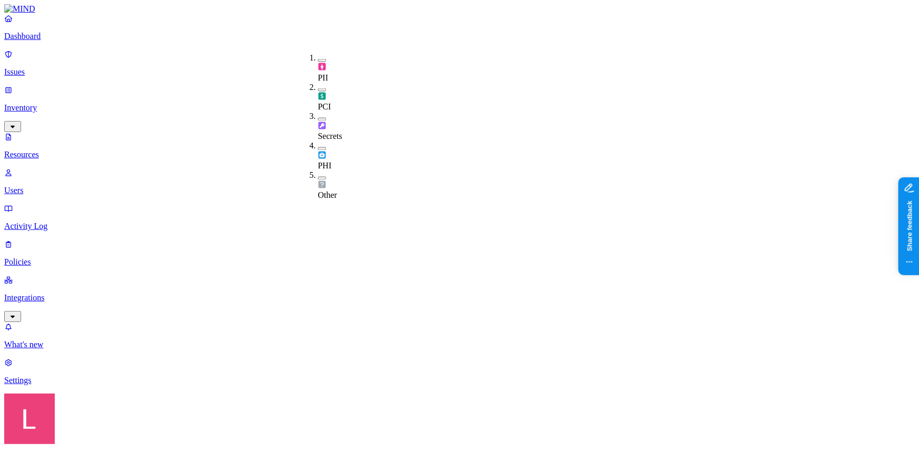
click at [318, 83] on div "PCI" at bounding box center [318, 97] width 0 height 29
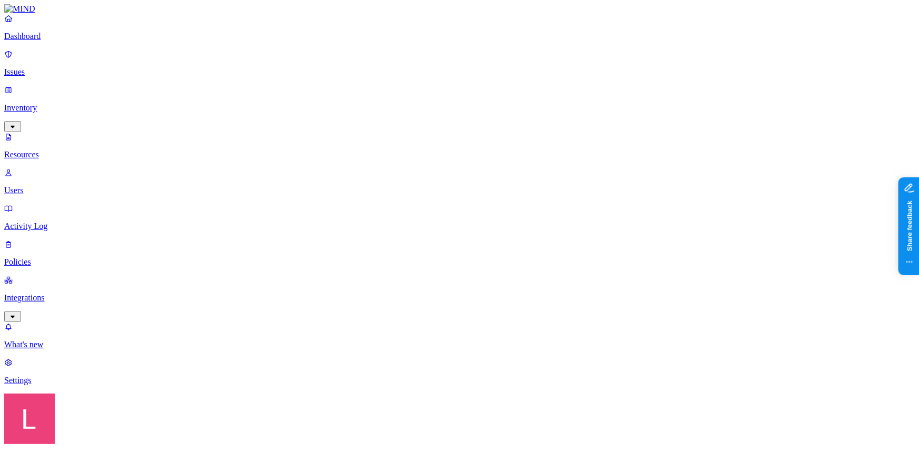
drag, startPoint x: 654, startPoint y: 58, endPoint x: 758, endPoint y: 55, distance: 104.8
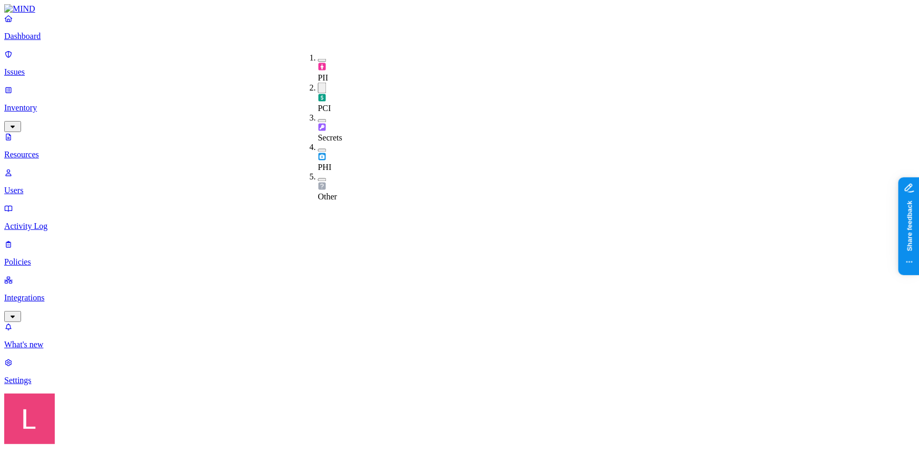
click at [318, 83] on button "button" at bounding box center [322, 88] width 8 height 11
click at [318, 147] on button "button" at bounding box center [322, 148] width 8 height 3
click at [318, 142] on div "PHI" at bounding box center [318, 157] width 0 height 31
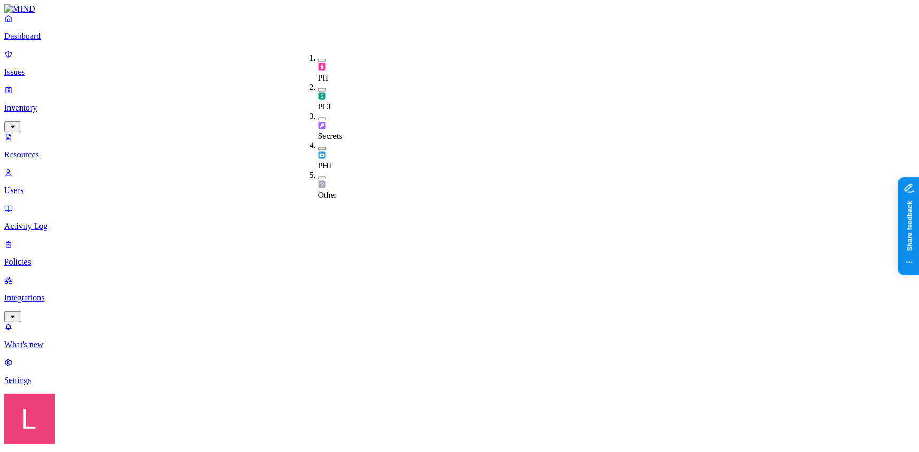
click at [318, 177] on button "button" at bounding box center [322, 178] width 8 height 3
click at [318, 171] on div "Other" at bounding box center [318, 186] width 0 height 31
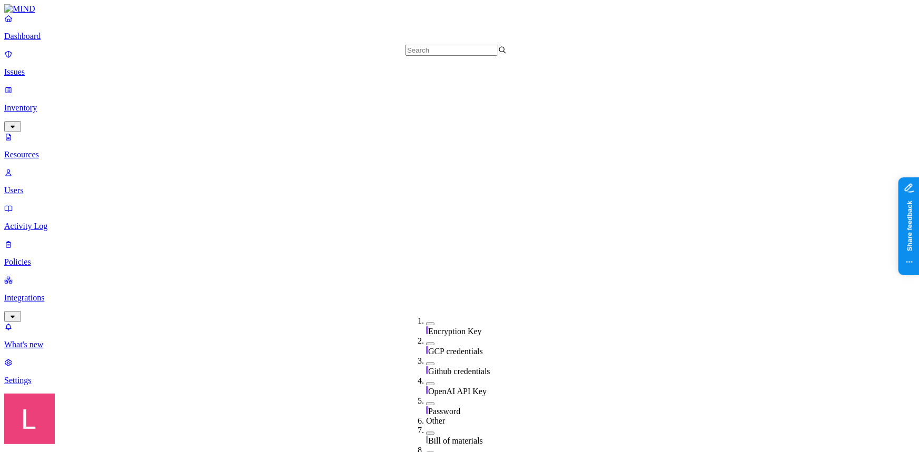
scroll to position [321, 0]
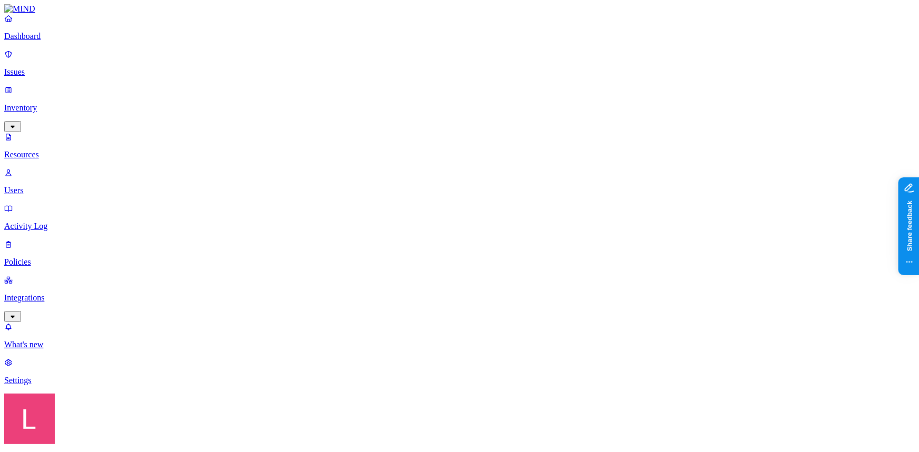
click at [56, 41] on p "Dashboard" at bounding box center [459, 36] width 910 height 9
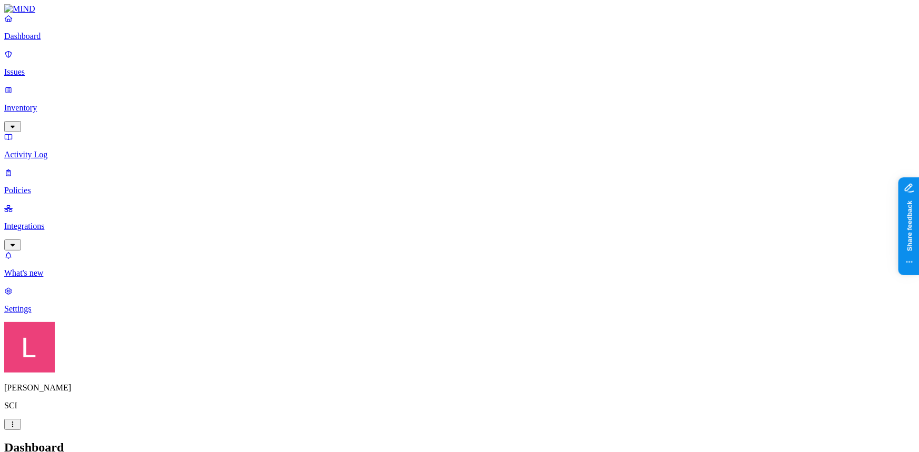
drag, startPoint x: 90, startPoint y: 79, endPoint x: 89, endPoint y: 85, distance: 5.8
click at [90, 103] on p "Inventory" at bounding box center [459, 107] width 910 height 9
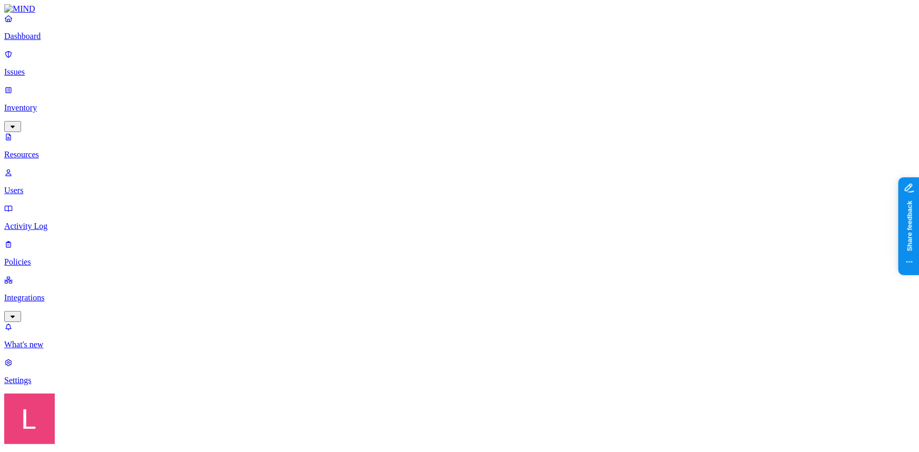
drag, startPoint x: 174, startPoint y: 35, endPoint x: 115, endPoint y: 35, distance: 58.4
type input "password"
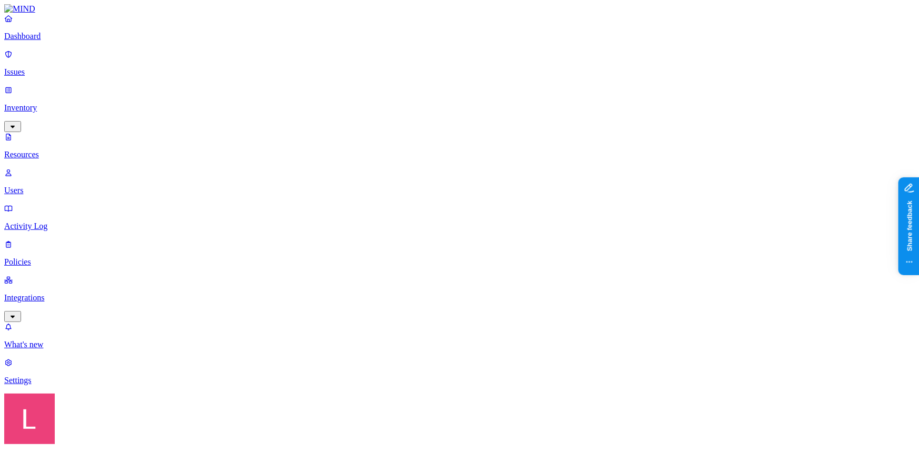
drag, startPoint x: 68, startPoint y: 37, endPoint x: 76, endPoint y: 42, distance: 9.5
click at [68, 14] on link at bounding box center [459, 8] width 910 height 9
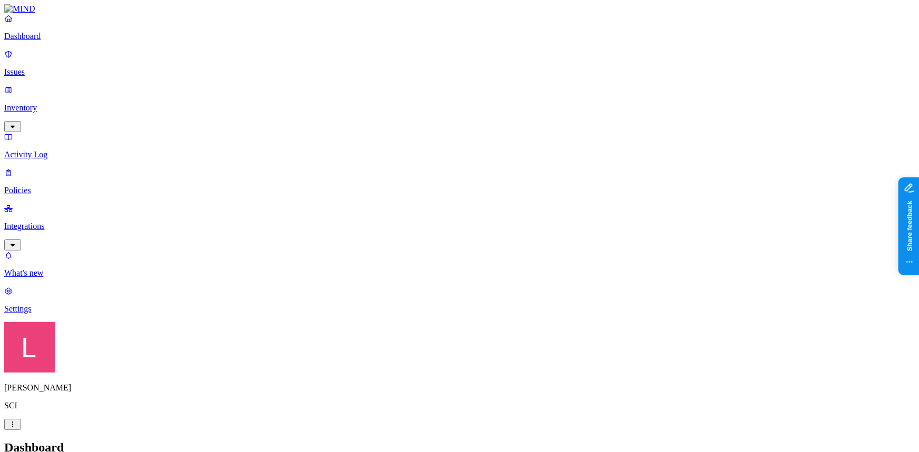
click at [46, 186] on p "Policies" at bounding box center [459, 190] width 910 height 9
click at [68, 67] on p "Issues" at bounding box center [459, 71] width 910 height 9
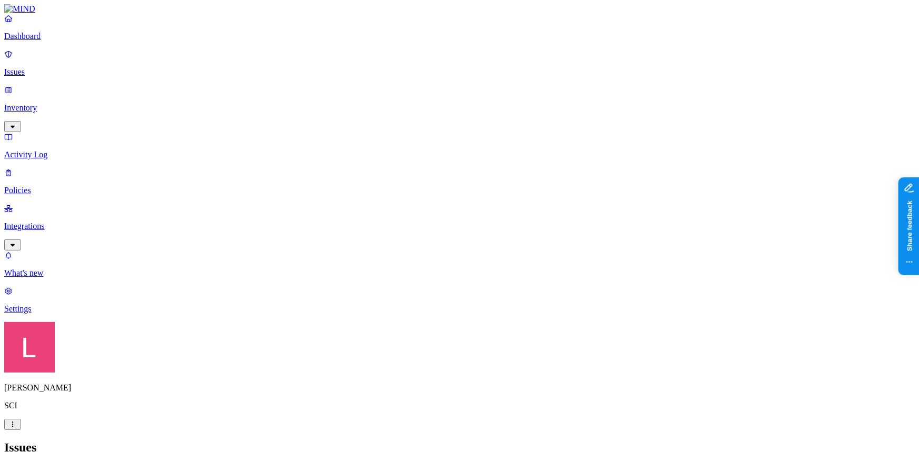
click at [19, 40] on link "Dashboard" at bounding box center [459, 27] width 910 height 27
click at [72, 103] on p "Inventory" at bounding box center [459, 107] width 910 height 9
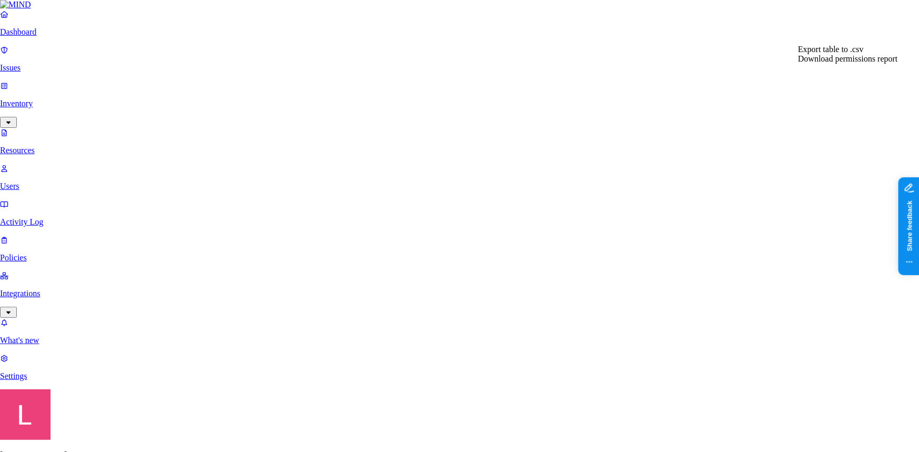
click at [458, 54] on div "Export table to .csv" at bounding box center [846, 49] width 99 height 9
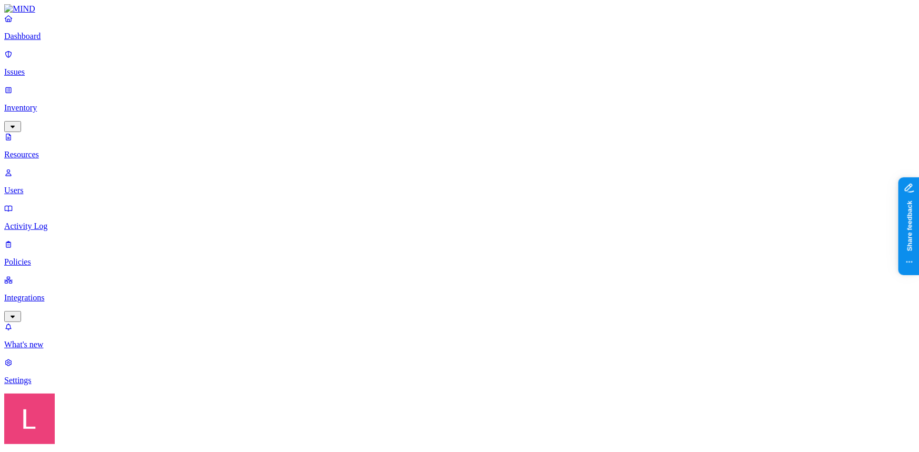
click at [59, 41] on p "Dashboard" at bounding box center [459, 36] width 910 height 9
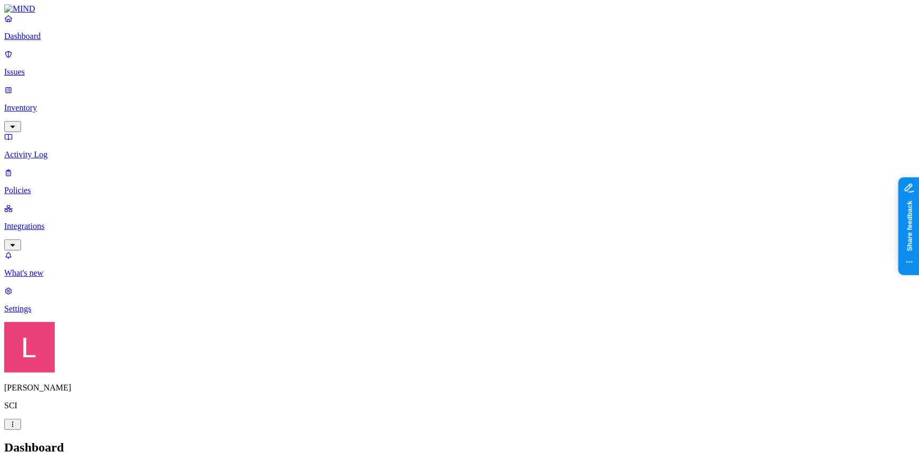
click at [58, 67] on p "Issues" at bounding box center [459, 71] width 910 height 9
click at [64, 103] on p "Inventory" at bounding box center [459, 107] width 910 height 9
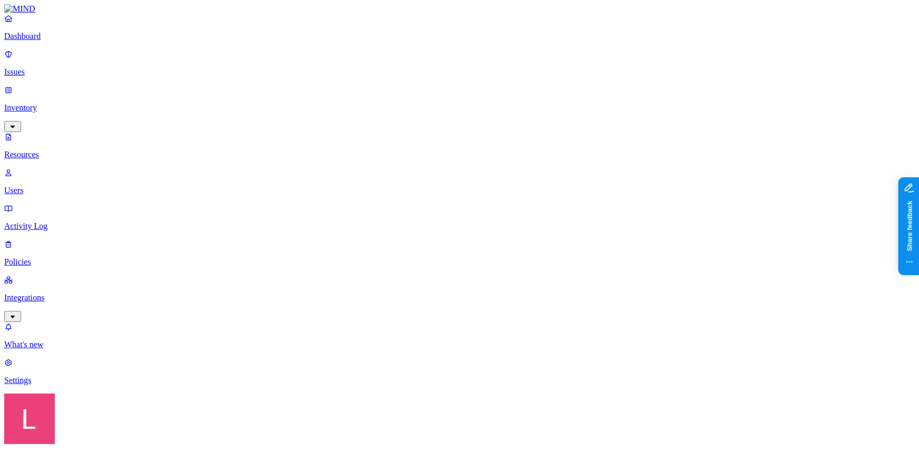
click at [47, 67] on p "Issues" at bounding box center [459, 71] width 910 height 9
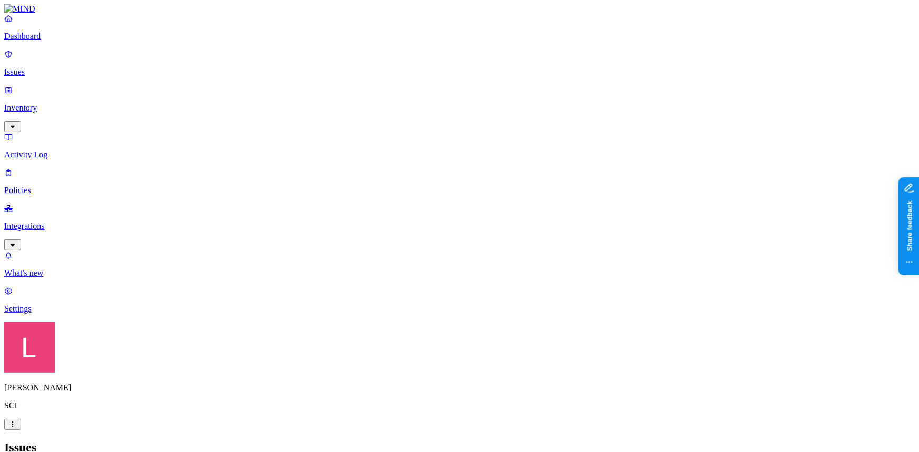
click at [63, 41] on p "Dashboard" at bounding box center [459, 36] width 910 height 9
drag, startPoint x: 534, startPoint y: 9, endPoint x: 503, endPoint y: 21, distance: 33.6
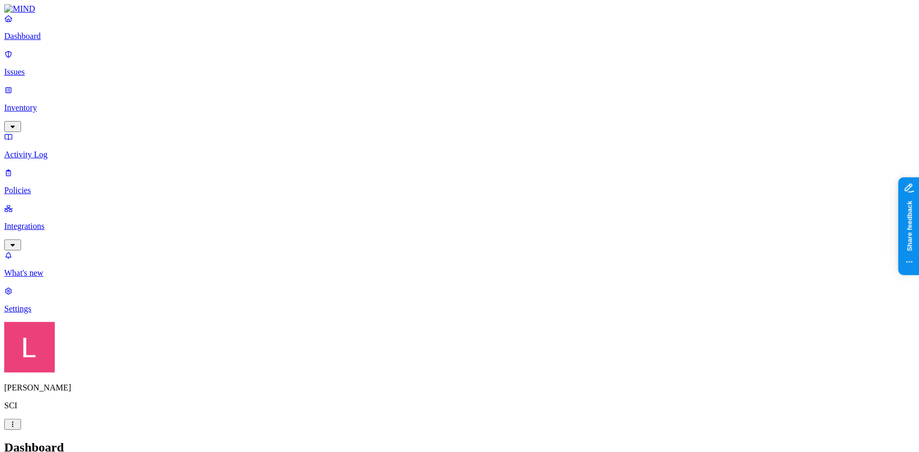
click at [66, 186] on p "Policies" at bounding box center [459, 190] width 910 height 9
click at [79, 222] on p "Integrations" at bounding box center [459, 226] width 910 height 9
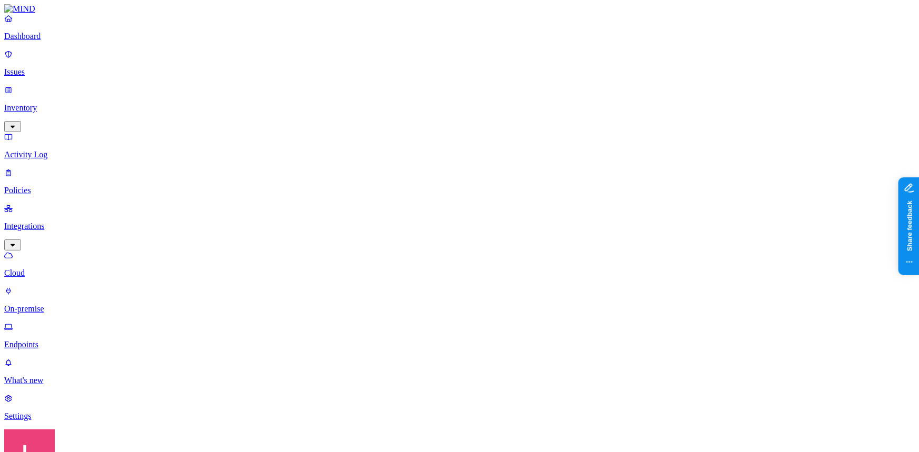
click at [74, 304] on p "On-premise" at bounding box center [459, 308] width 910 height 9
click at [63, 322] on link "Endpoints" at bounding box center [459, 335] width 910 height 27
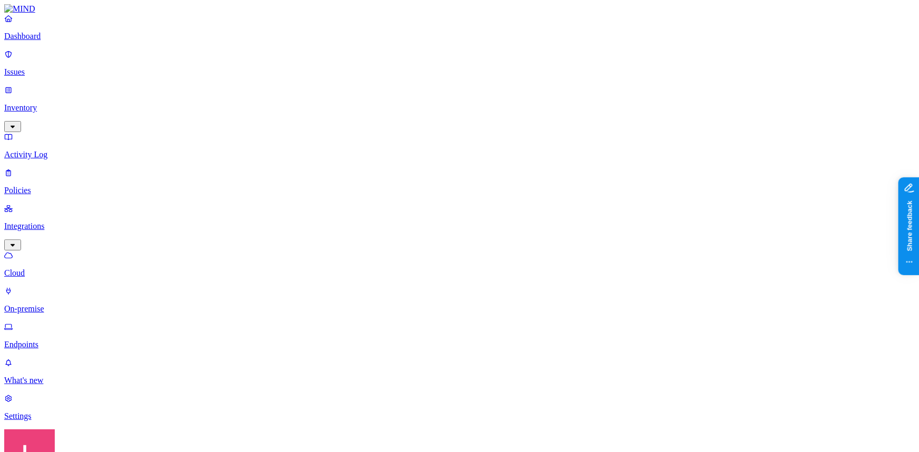
click at [57, 186] on p "Policies" at bounding box center [459, 190] width 910 height 9
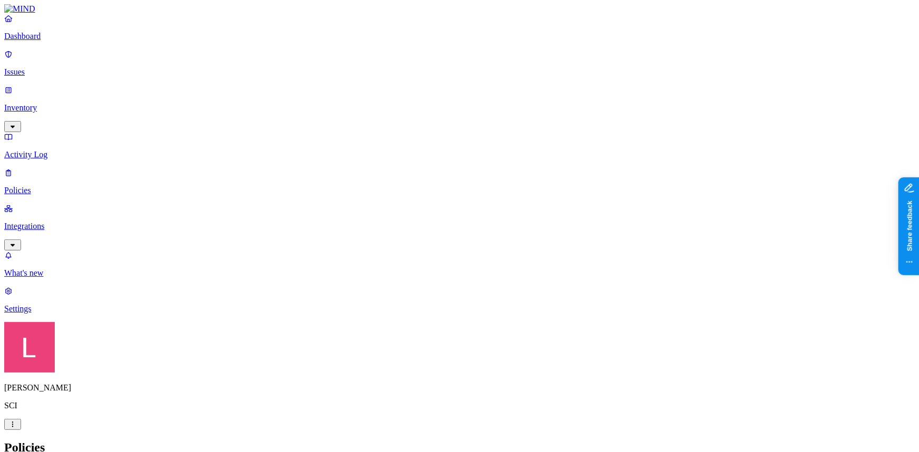
click at [69, 41] on p "Dashboard" at bounding box center [459, 36] width 910 height 9
click at [52, 69] on p "Issues" at bounding box center [459, 71] width 910 height 9
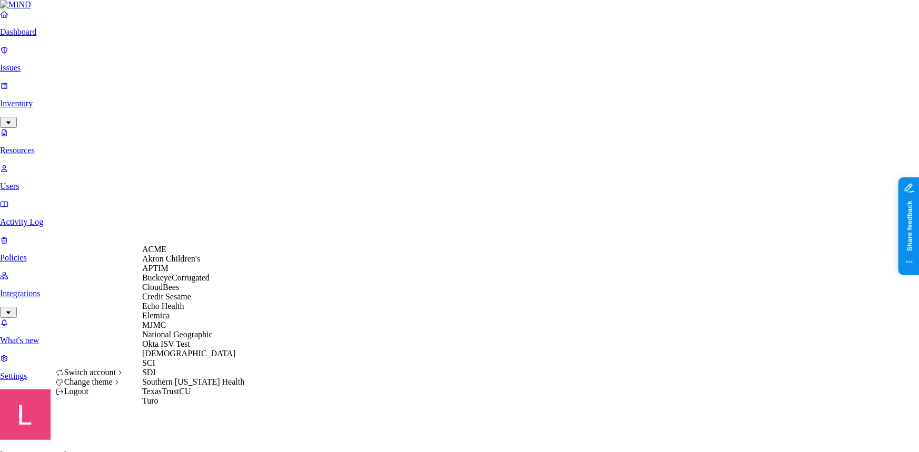
click at [185, 273] on div "APTIM" at bounding box center [193, 268] width 102 height 9
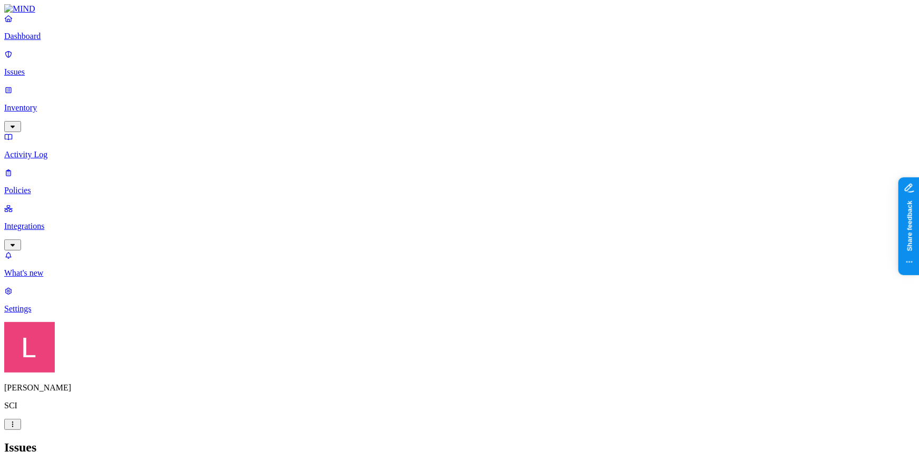
click at [191, 152] on div "Resolved" at bounding box center [191, 166] width 0 height 29
click at [191, 111] on button "button" at bounding box center [195, 116] width 8 height 11
click at [191, 86] on button "button" at bounding box center [195, 85] width 8 height 11
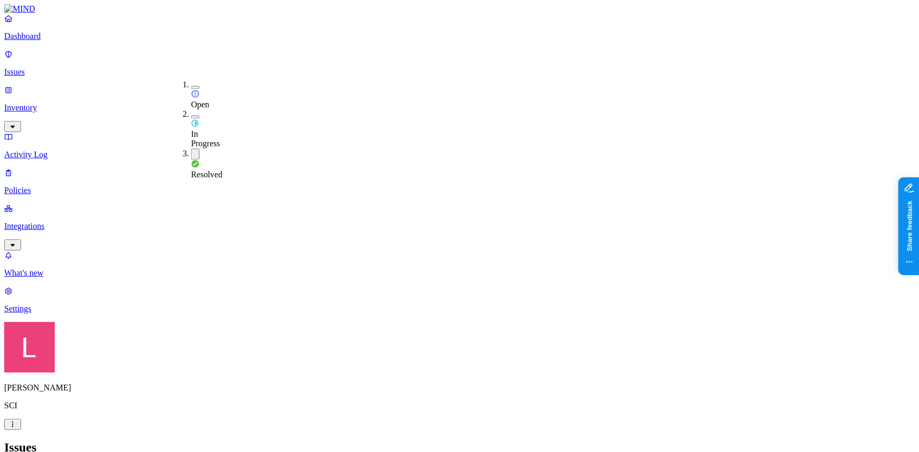
click at [391, 441] on h2 "Issues" at bounding box center [459, 448] width 910 height 14
click at [532, 441] on h2 "Issues" at bounding box center [459, 448] width 910 height 14
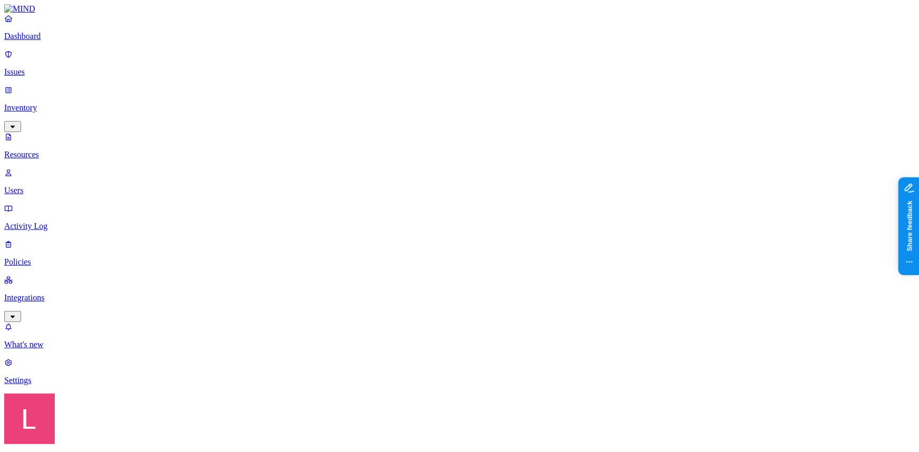
click at [41, 14] on link at bounding box center [459, 8] width 910 height 9
click at [38, 41] on p "Dashboard" at bounding box center [459, 36] width 910 height 9
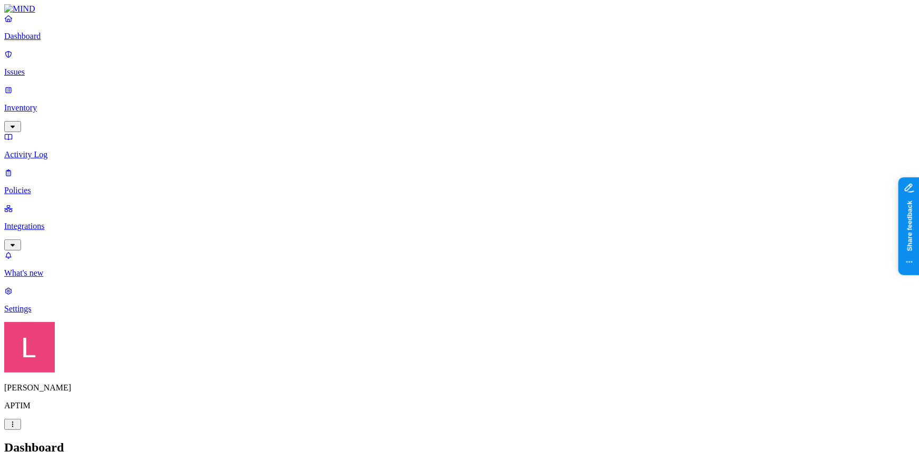
click at [48, 314] on p "Settings" at bounding box center [459, 308] width 910 height 9
